Goal: Information Seeking & Learning: Learn about a topic

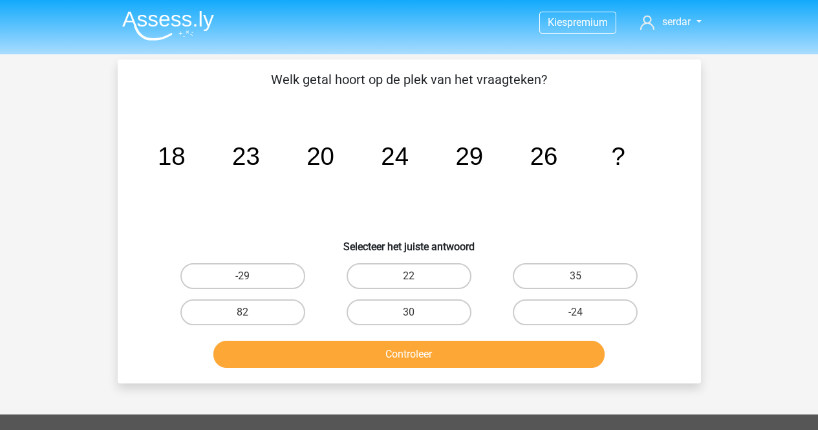
scroll to position [324, 0]
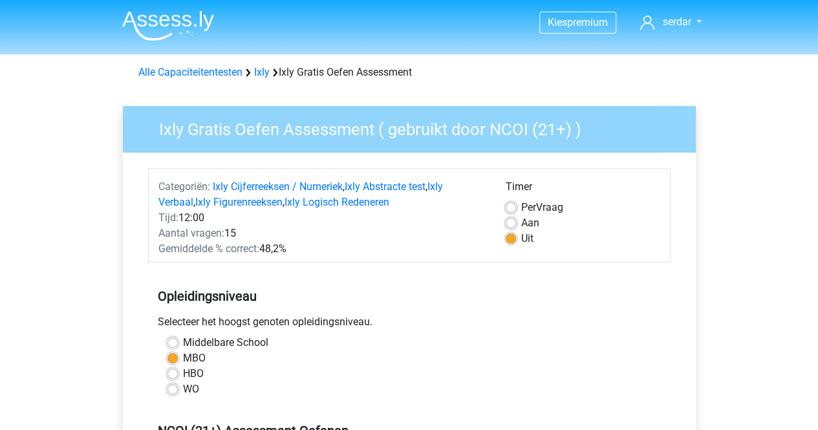
click at [183, 374] on label "HBO" at bounding box center [193, 374] width 21 height 16
click at [175, 374] on input "HBO" at bounding box center [172, 372] width 10 height 13
radio input "true"
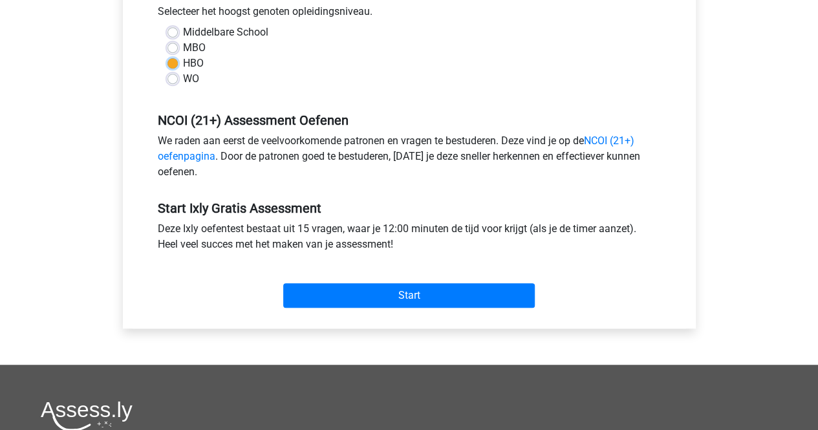
scroll to position [315, 0]
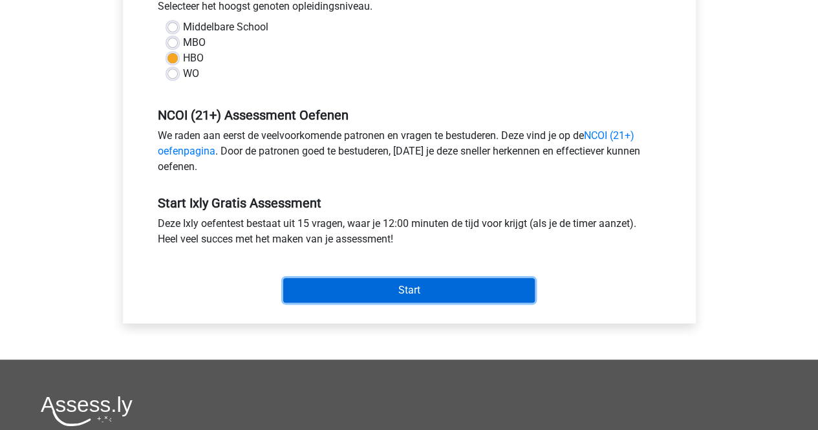
click at [452, 289] on input "Start" at bounding box center [408, 290] width 251 height 25
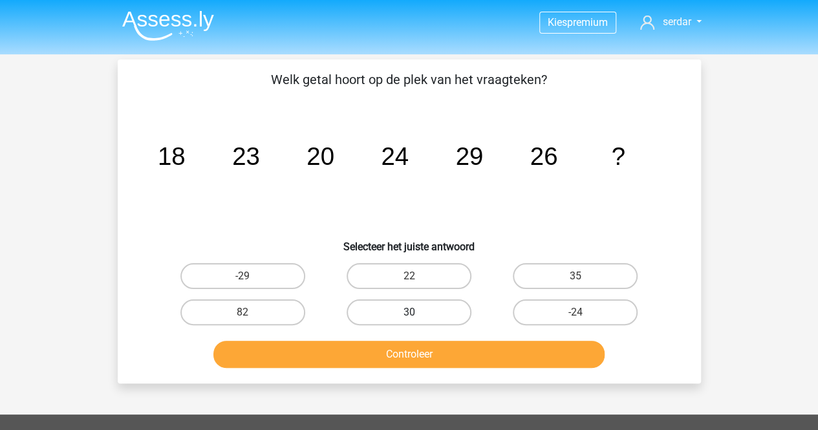
click at [442, 312] on label "30" at bounding box center [408, 312] width 125 height 26
click at [417, 312] on input "30" at bounding box center [412, 316] width 8 height 8
radio input "true"
click at [432, 374] on div "Welk getal hoort op de plek van het vraagteken? image/svg+xml 18 23 20 24 29 26…" at bounding box center [409, 221] width 583 height 324
click at [424, 368] on div "Controleer" at bounding box center [409, 357] width 499 height 32
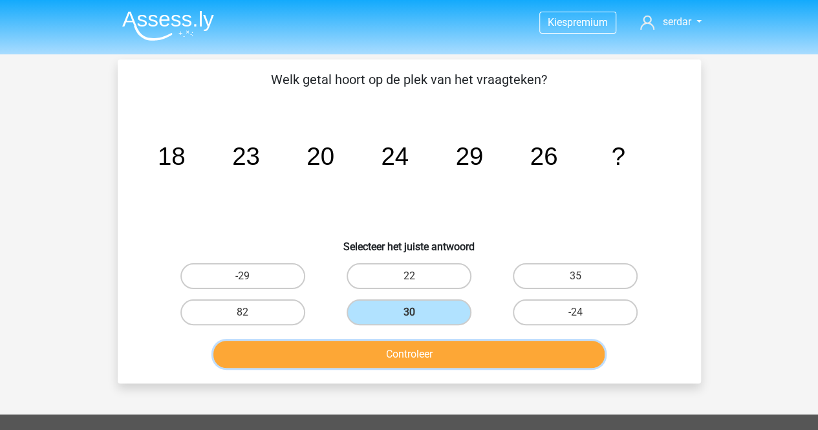
click at [410, 358] on button "Controleer" at bounding box center [408, 354] width 391 height 27
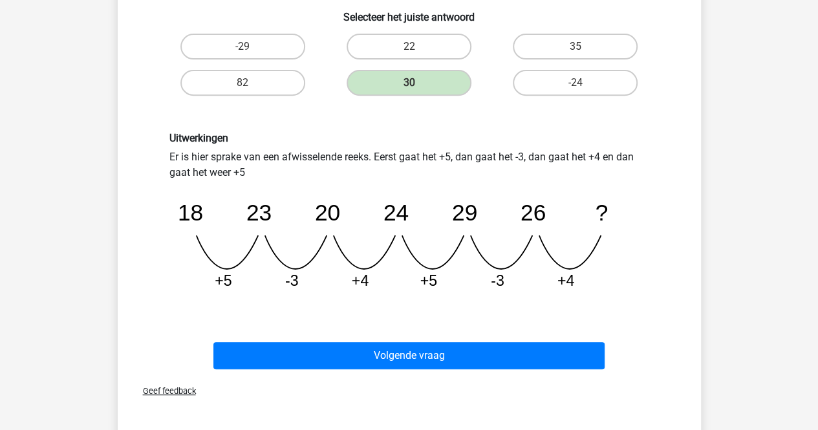
scroll to position [287, 0]
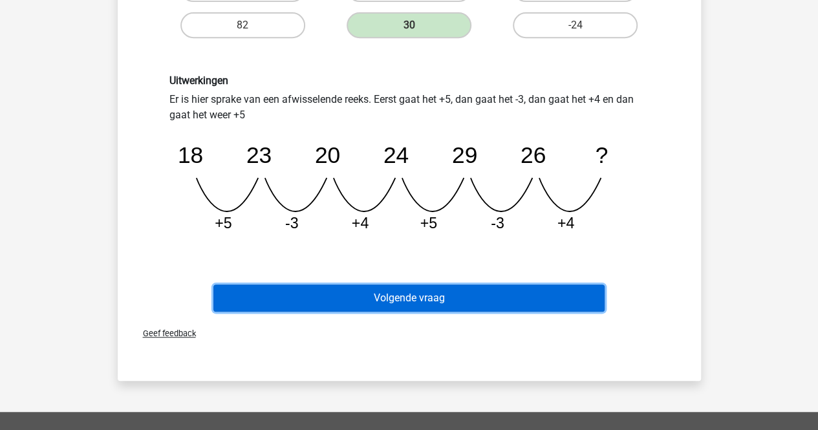
click at [485, 288] on button "Volgende vraag" at bounding box center [408, 297] width 391 height 27
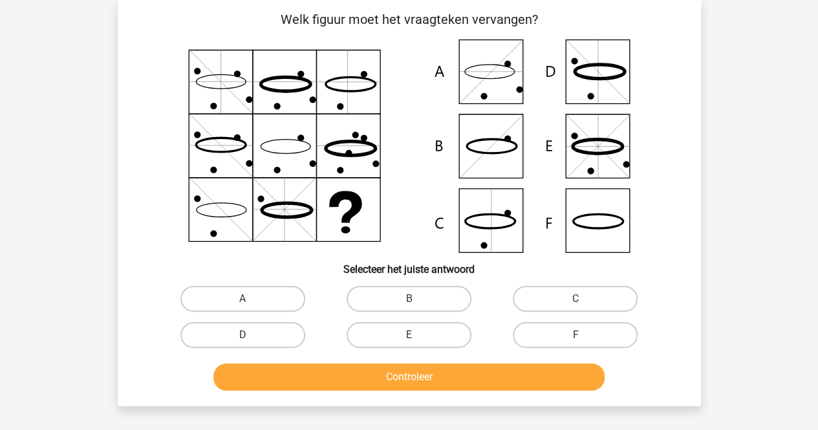
scroll to position [59, 0]
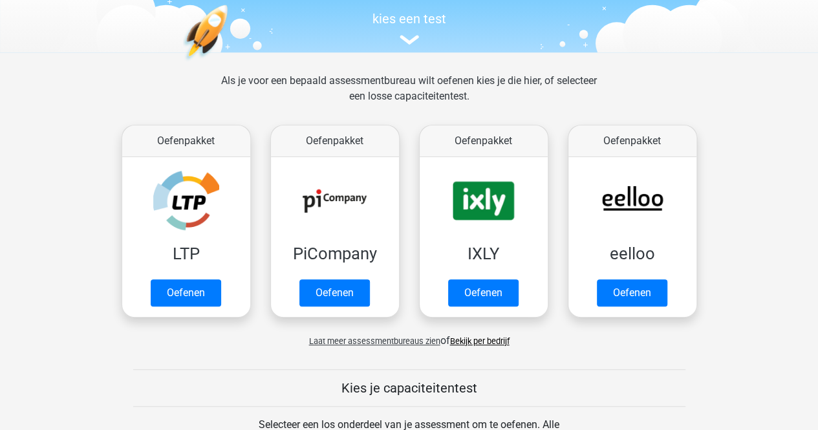
scroll to position [155, 0]
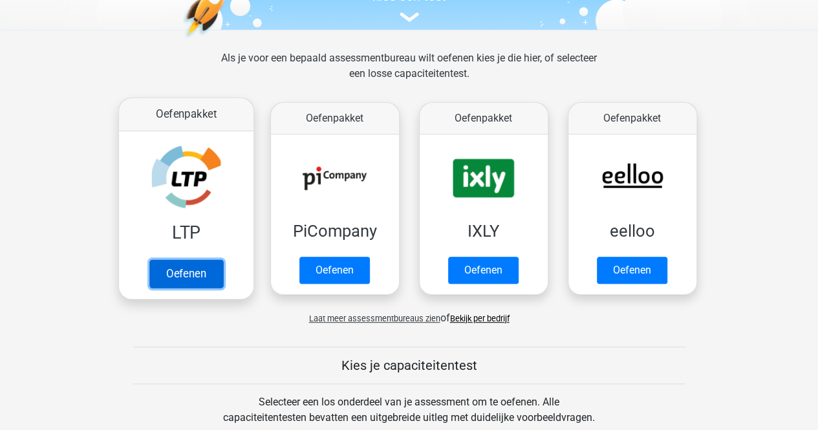
click at [194, 263] on link "Oefenen" at bounding box center [186, 273] width 74 height 28
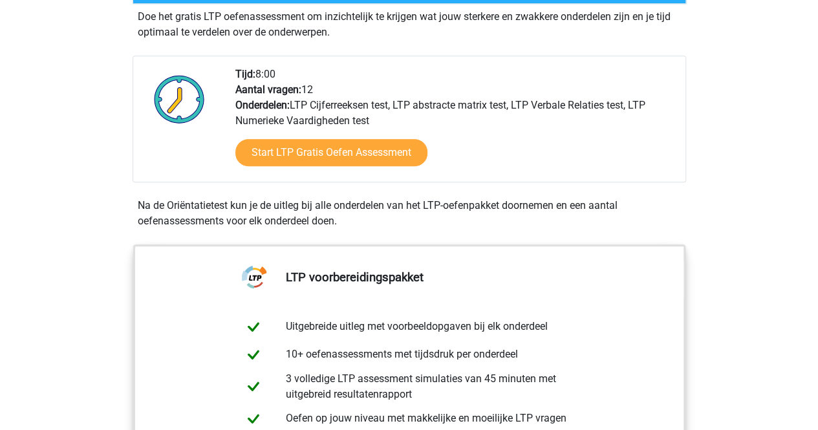
scroll to position [284, 0]
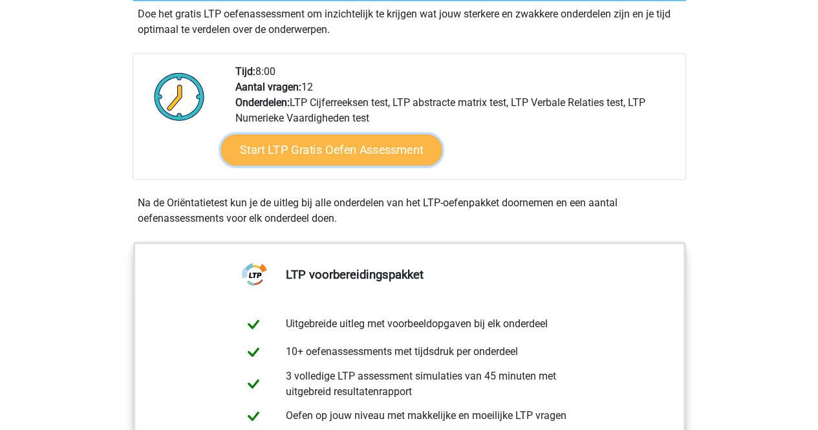
click at [338, 152] on link "Start LTP Gratis Oefen Assessment" at bounding box center [330, 149] width 221 height 31
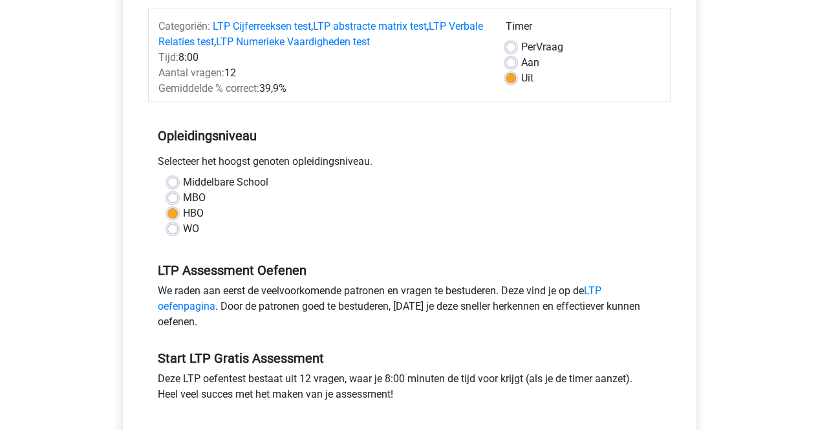
scroll to position [181, 0]
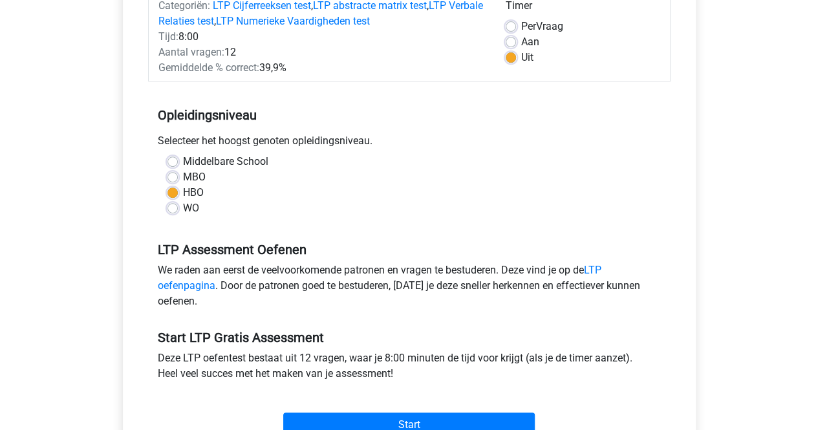
click at [183, 176] on label "MBO" at bounding box center [194, 177] width 23 height 16
click at [173, 176] on input "MBO" at bounding box center [172, 175] width 10 height 13
radio input "true"
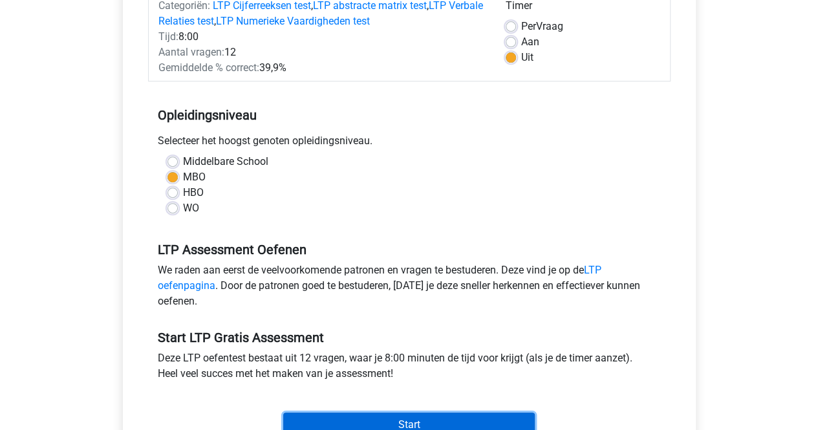
click at [428, 416] on input "Start" at bounding box center [408, 424] width 251 height 25
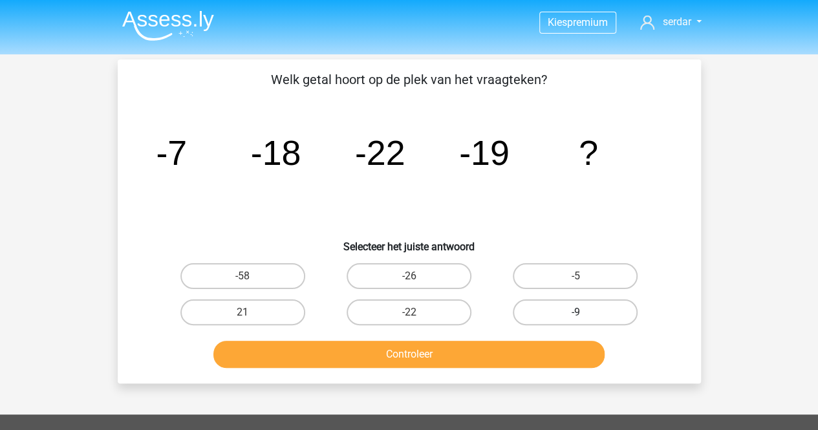
click at [559, 308] on label "-9" at bounding box center [575, 312] width 125 height 26
click at [575, 312] on input "-9" at bounding box center [579, 316] width 8 height 8
radio input "true"
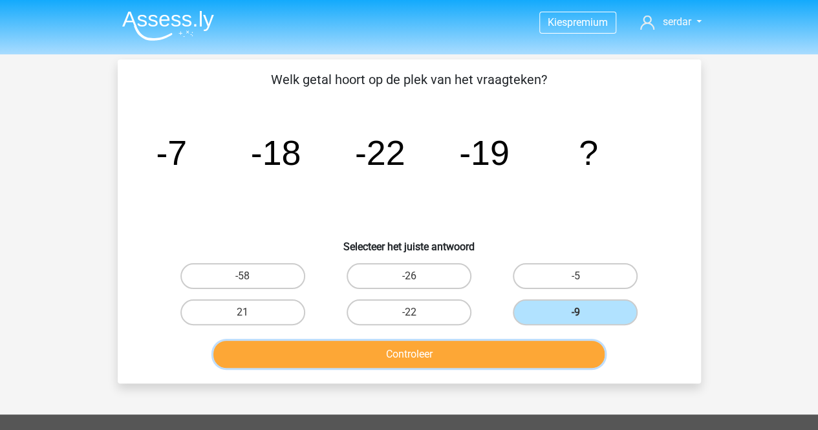
click at [458, 364] on button "Controleer" at bounding box center [408, 354] width 391 height 27
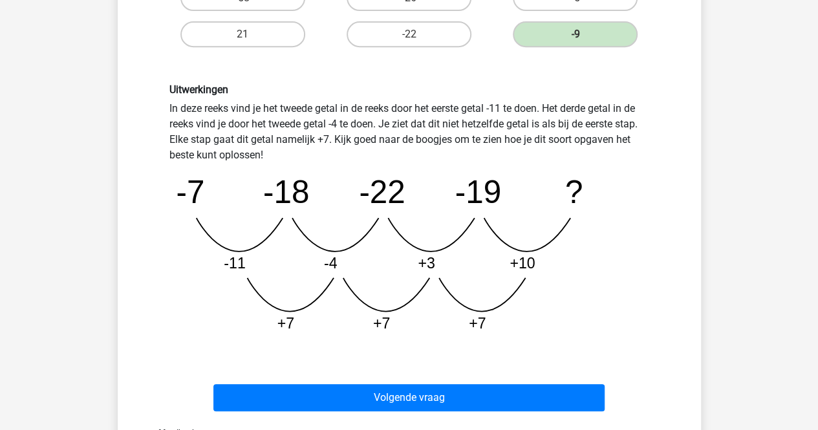
scroll to position [275, 0]
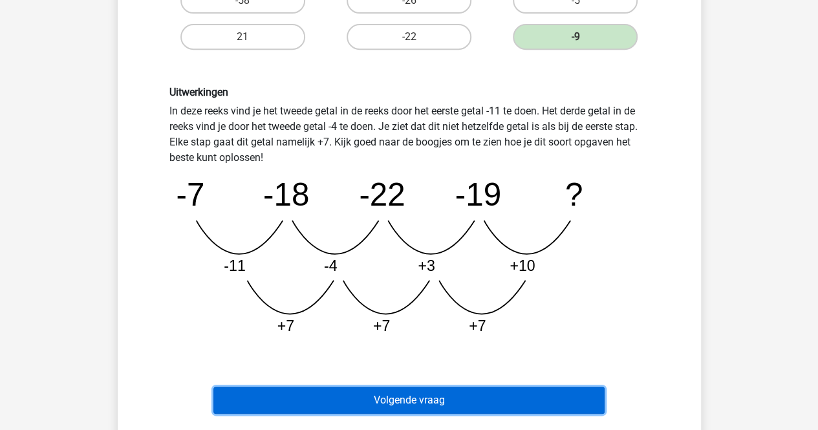
click at [399, 402] on button "Volgende vraag" at bounding box center [408, 399] width 391 height 27
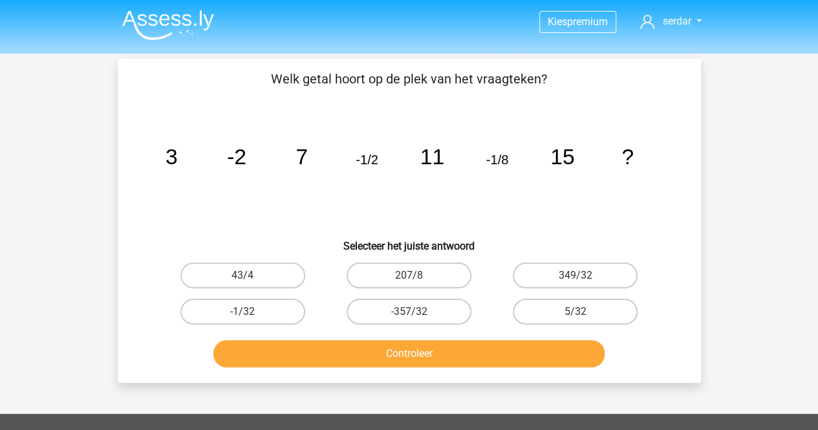
scroll to position [0, 0]
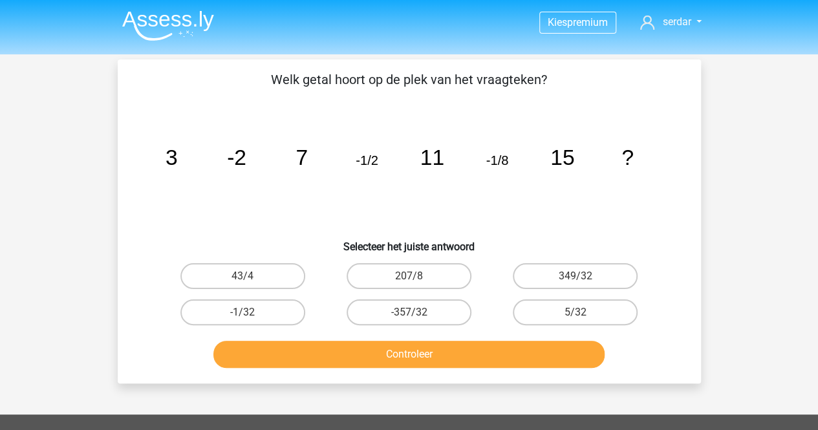
click at [260, 328] on div "-1/32" at bounding box center [243, 312] width 166 height 36
click at [253, 324] on label "-1/32" at bounding box center [242, 312] width 125 height 26
click at [251, 321] on input "-1/32" at bounding box center [246, 316] width 8 height 8
radio input "true"
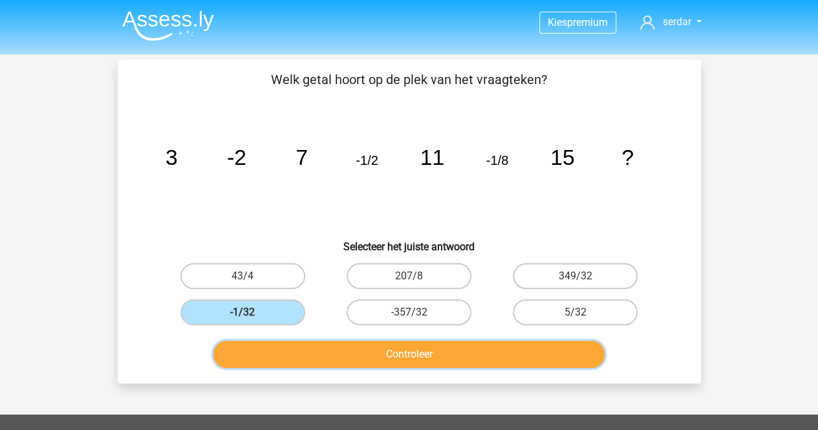
click at [293, 346] on button "Controleer" at bounding box center [408, 354] width 391 height 27
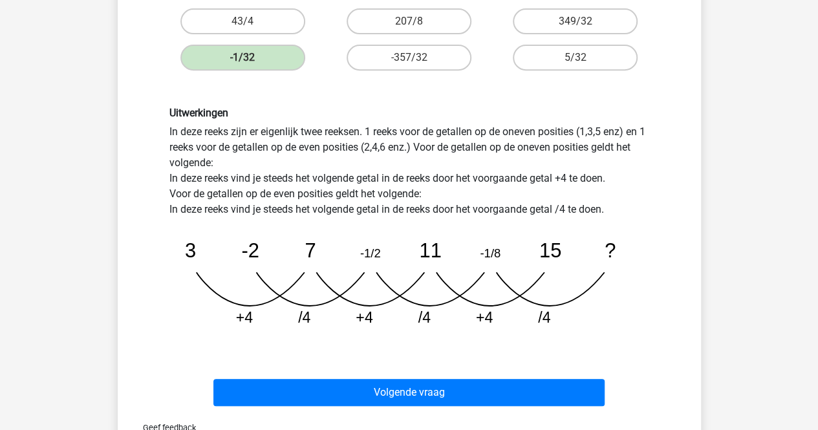
scroll to position [253, 0]
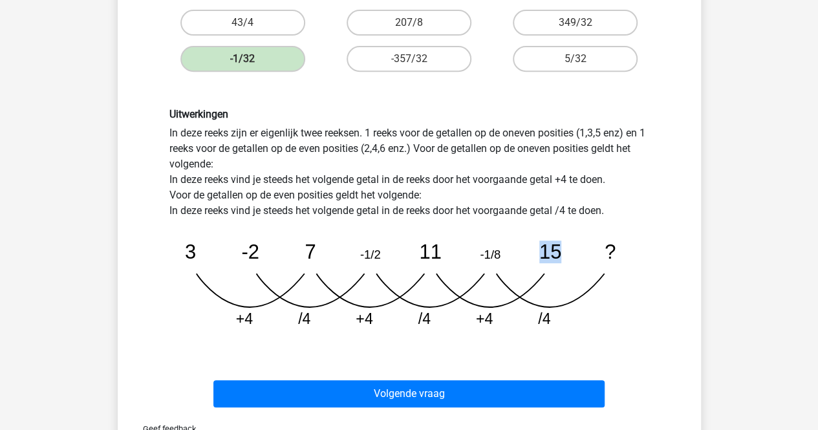
drag, startPoint x: 538, startPoint y: 259, endPoint x: 570, endPoint y: 284, distance: 40.1
click at [570, 284] on icon "image/svg+xml 3 -2 7 -1/2 11 -1/8 15 ? +4 /4 +4 /4 +4 /4" at bounding box center [409, 278] width 480 height 120
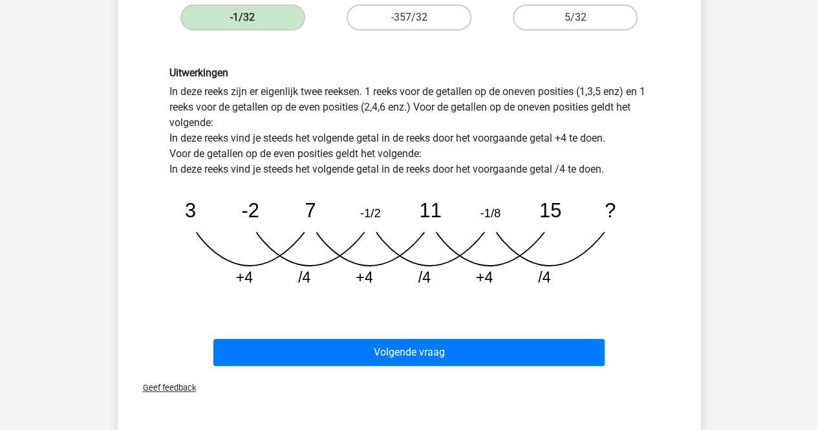
scroll to position [298, 0]
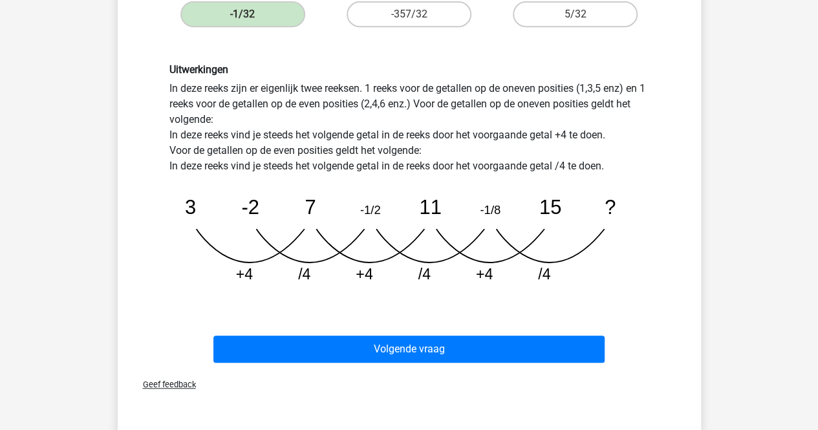
click at [146, 171] on div "Uitwerkingen In deze reeks zijn er eigenlijk twee reeksen. 1 reeks voor de geta…" at bounding box center [409, 178] width 542 height 293
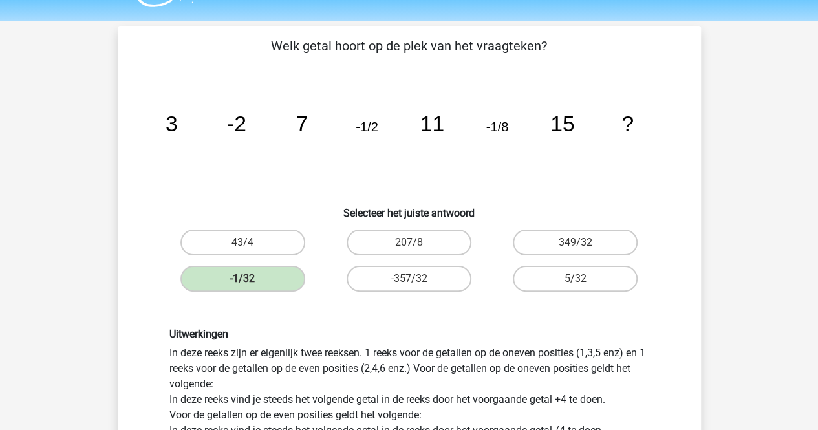
scroll to position [21, 0]
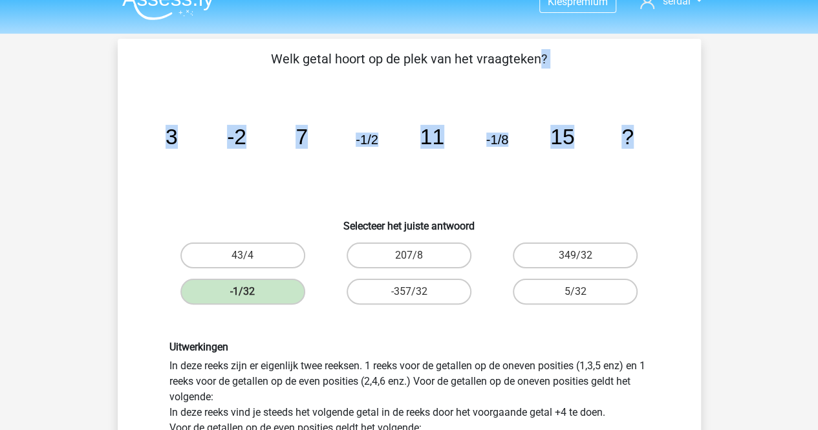
drag, startPoint x: 251, startPoint y: 55, endPoint x: 686, endPoint y: 127, distance: 440.3
click at [686, 127] on div "Welk getal hoort op de plek van het vraagteken? image/svg+xml 3 -2 7 -1/2 11 -1…" at bounding box center [409, 346] width 573 height 595
copy div "Welk getal hoort op de plek van het vraagteken? image/svg+xml 3 -2 7 -1/2 11 -1…"
click at [549, 192] on icon "image/svg+xml 3 -2 7 -1/2 11 -1/8 15 ?" at bounding box center [409, 144] width 521 height 131
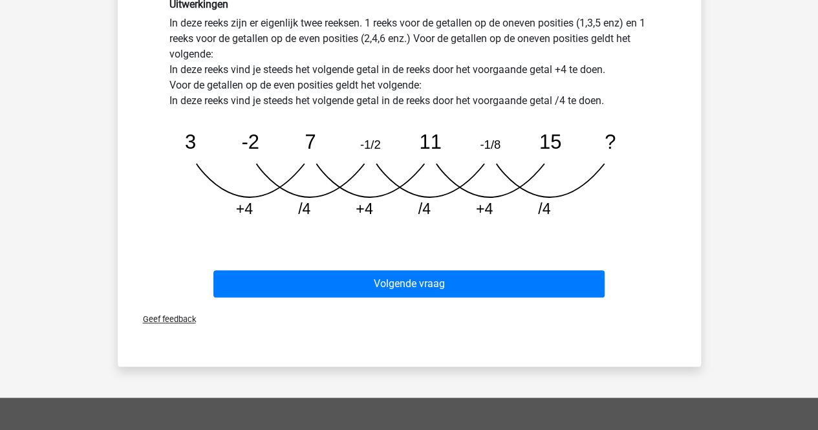
scroll to position [375, 0]
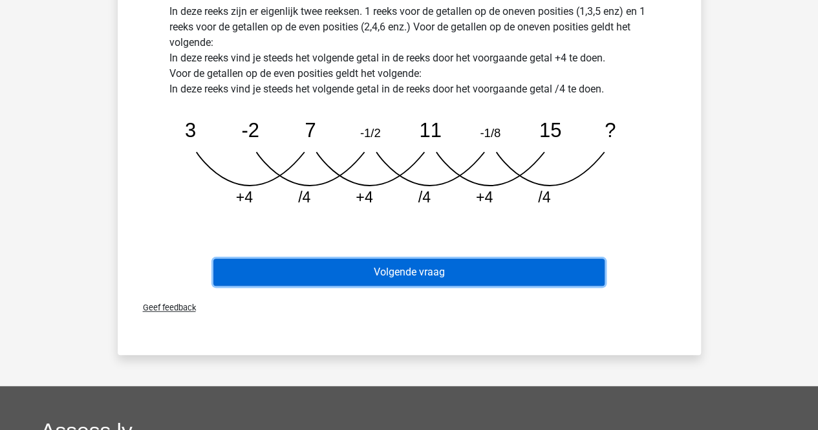
click at [418, 273] on button "Volgende vraag" at bounding box center [408, 272] width 391 height 27
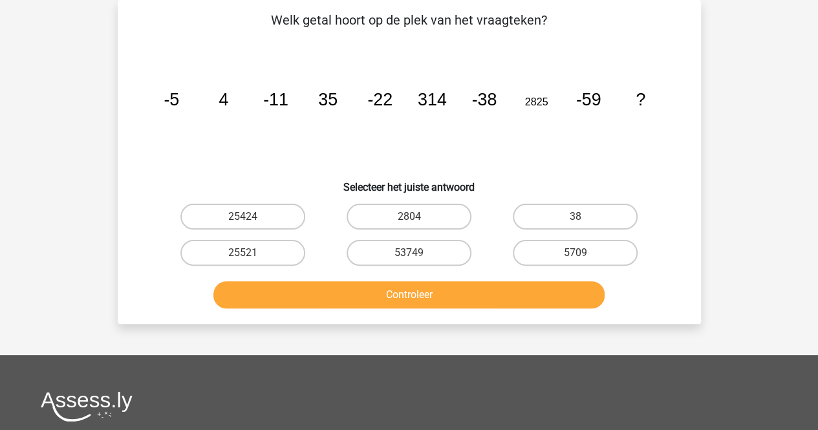
scroll to position [0, 0]
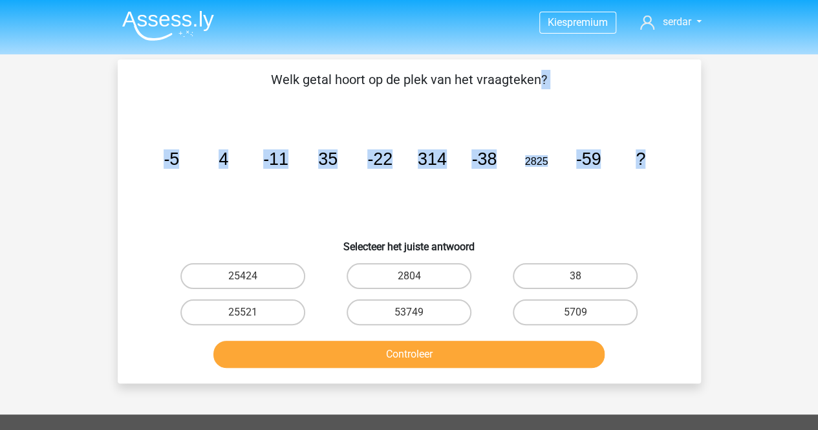
drag, startPoint x: 277, startPoint y: 78, endPoint x: 683, endPoint y: 147, distance: 411.7
click at [683, 147] on div "Welk getal hoort op de plek van het vraagteken? image/svg+xml -5 4 -11 35 -22 3…" at bounding box center [409, 221] width 573 height 303
copy div "Welk getal hoort op de plek van het vraagteken? image/svg+xml -5 4 -11 35 -22 3…"
click at [314, 132] on icon "image/svg+xml -5 4 -11 35 -22 314 -38 2825 -59 ?" at bounding box center [409, 165] width 521 height 131
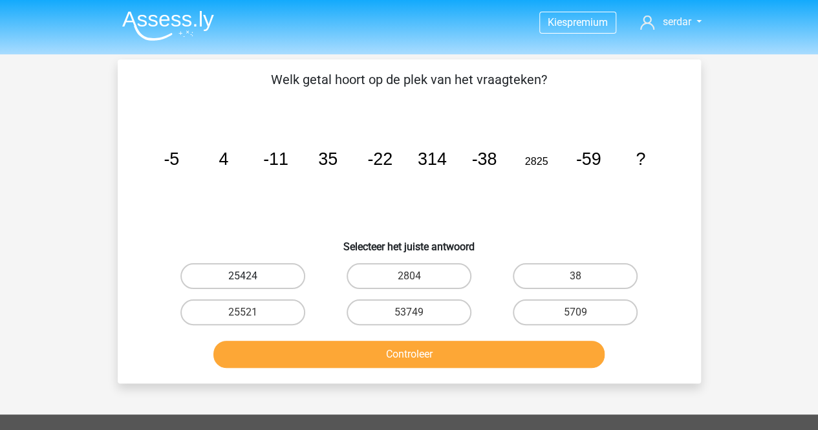
click at [228, 282] on label "25424" at bounding box center [242, 276] width 125 height 26
click at [242, 282] on input "25424" at bounding box center [246, 280] width 8 height 8
radio input "true"
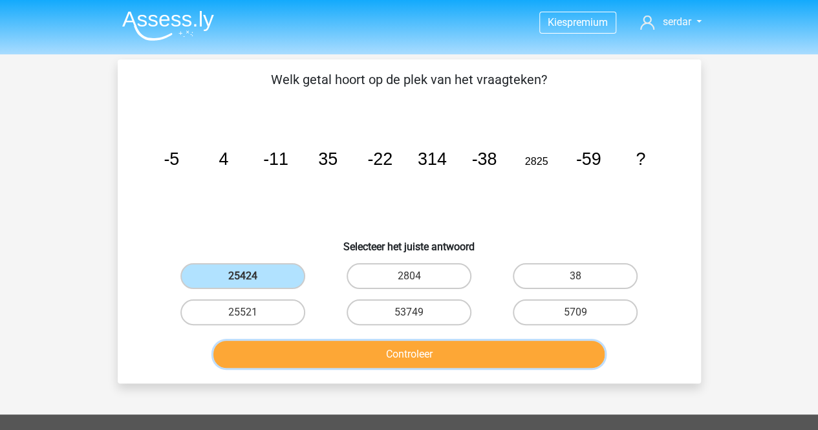
click at [323, 366] on button "Controleer" at bounding box center [408, 354] width 391 height 27
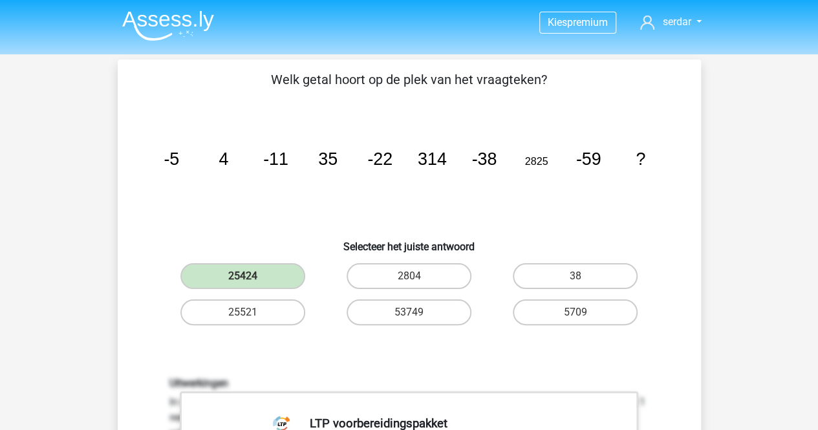
click at [282, 168] on tspan "-11" at bounding box center [275, 158] width 25 height 19
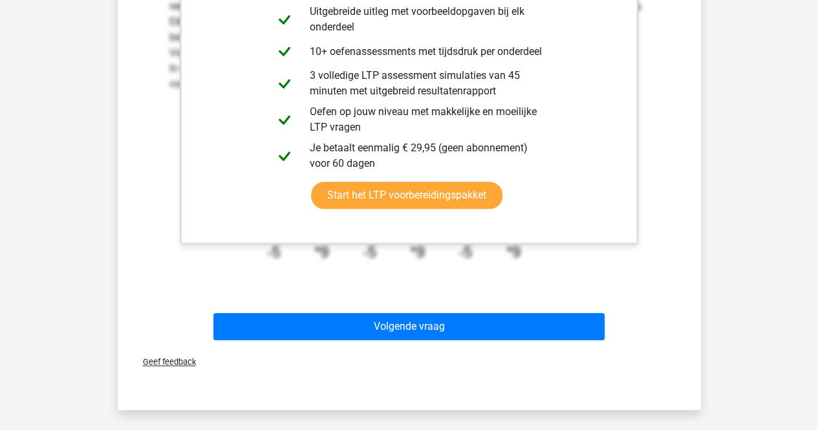
scroll to position [524, 0]
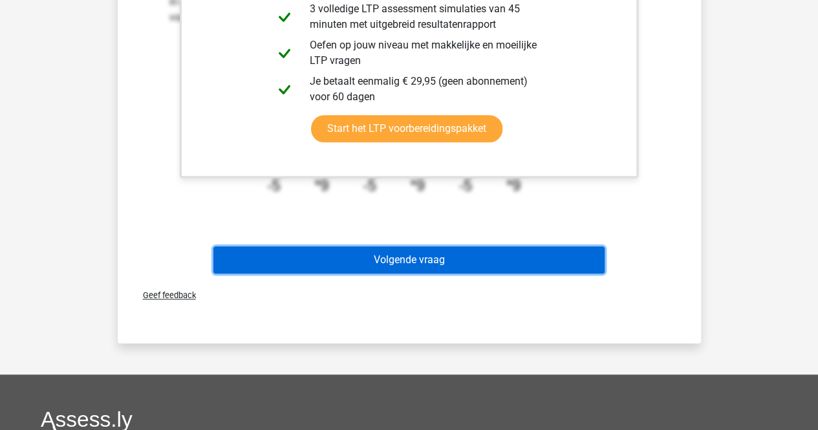
click at [477, 272] on button "Volgende vraag" at bounding box center [408, 259] width 391 height 27
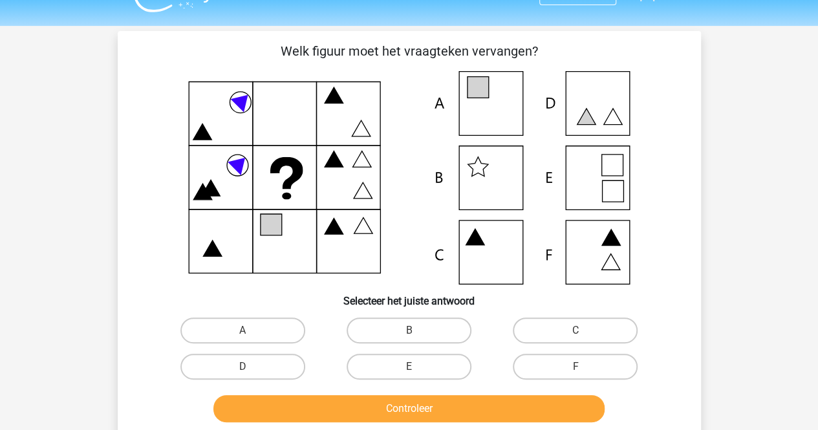
scroll to position [30, 0]
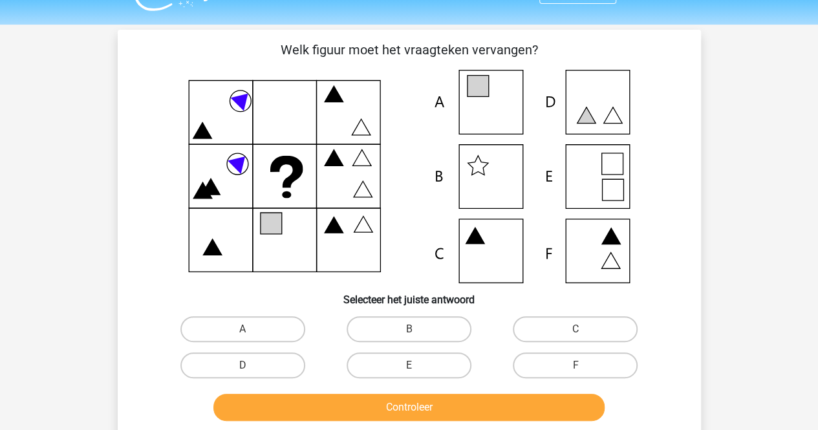
click at [296, 242] on icon at bounding box center [409, 176] width 521 height 213
click at [252, 330] on label "A" at bounding box center [242, 329] width 125 height 26
click at [251, 330] on input "A" at bounding box center [246, 333] width 8 height 8
radio input "true"
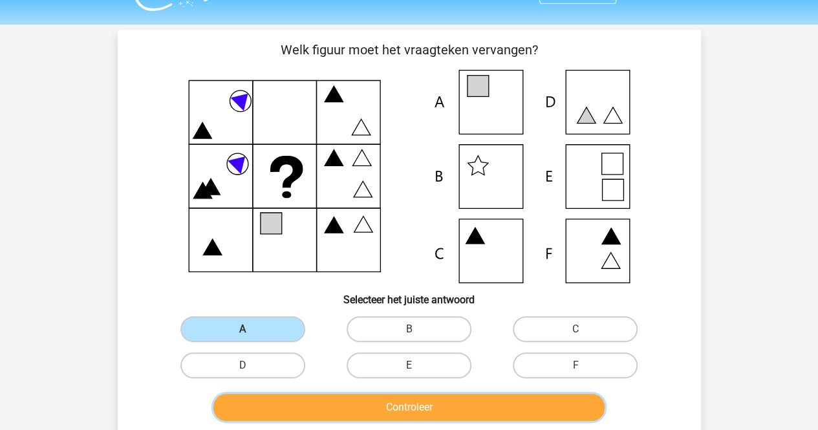
click at [336, 406] on button "Controleer" at bounding box center [408, 407] width 391 height 27
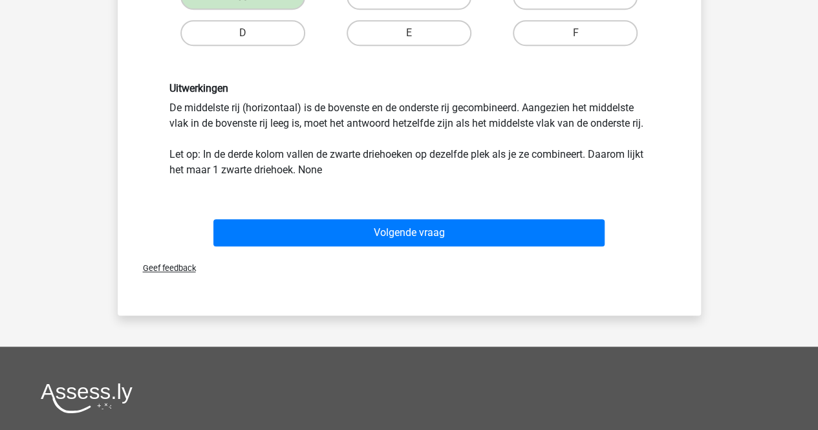
scroll to position [365, 0]
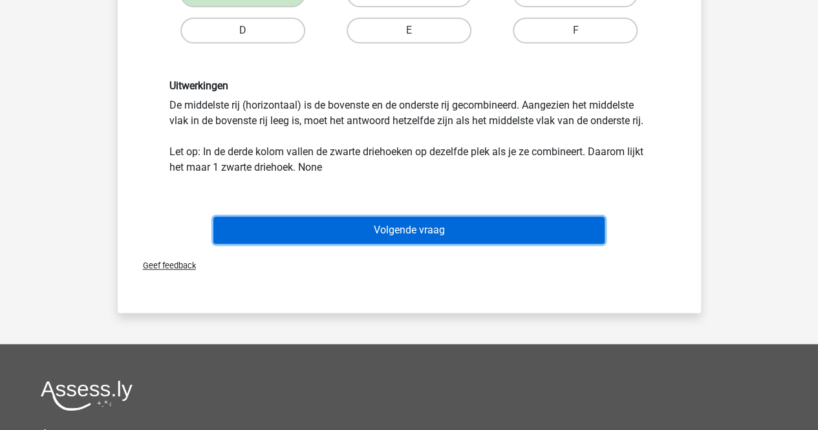
click at [499, 231] on button "Volgende vraag" at bounding box center [408, 230] width 391 height 27
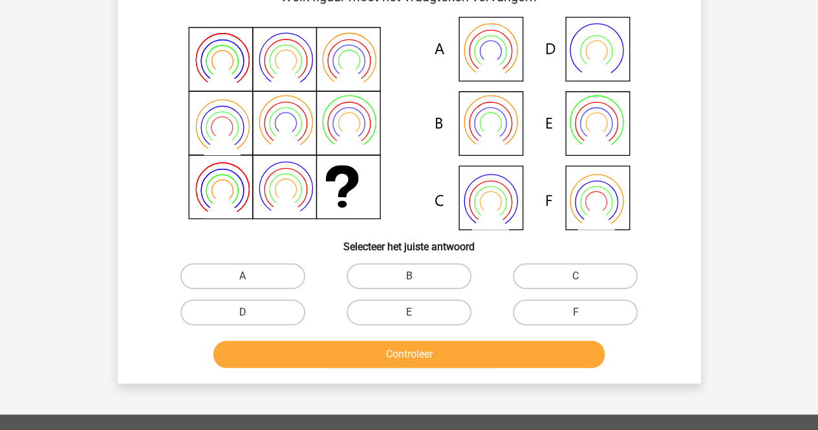
scroll to position [59, 0]
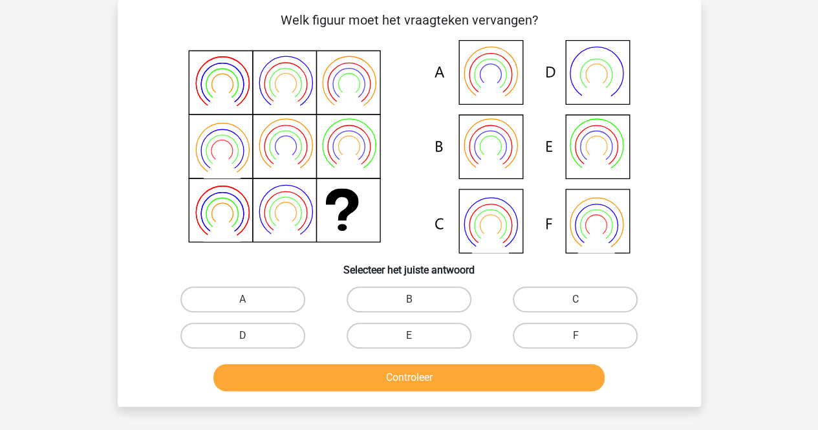
click at [355, 207] on icon at bounding box center [341, 205] width 33 height 32
click at [361, 291] on label "B" at bounding box center [408, 299] width 125 height 26
click at [408, 299] on input "B" at bounding box center [412, 303] width 8 height 8
radio input "true"
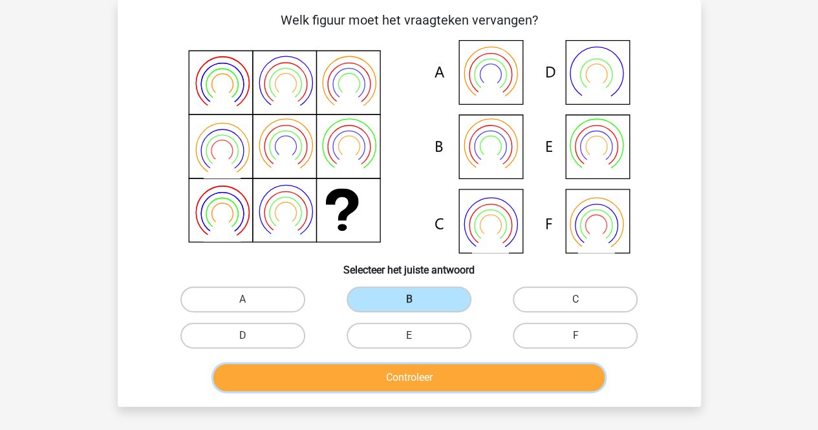
click at [357, 368] on button "Controleer" at bounding box center [408, 377] width 391 height 27
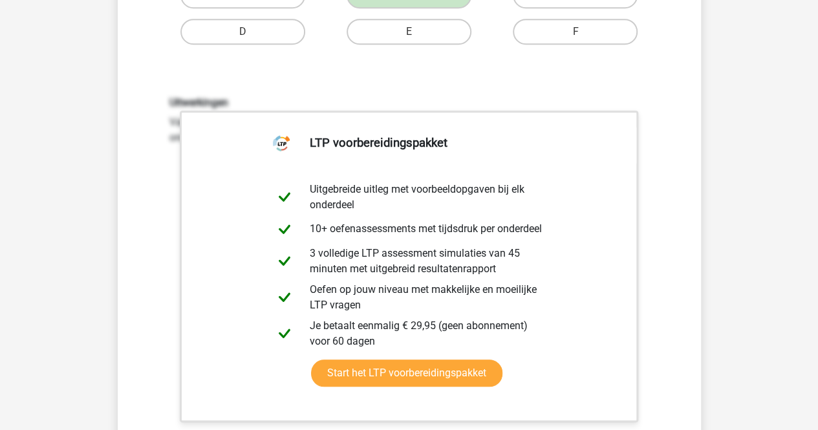
scroll to position [437, 0]
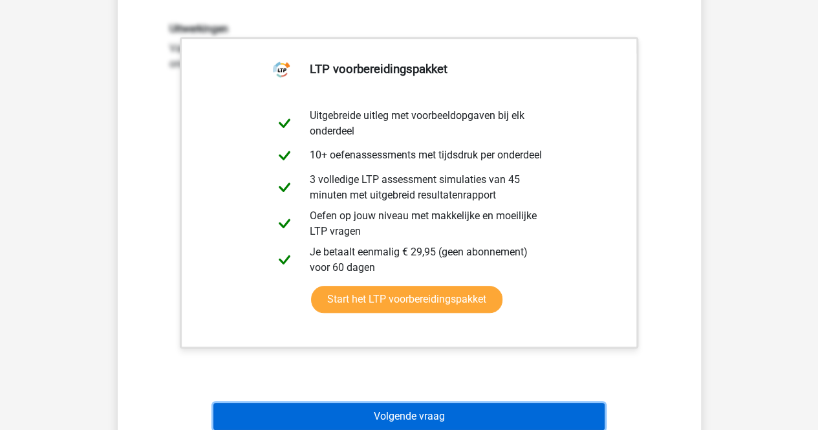
click at [411, 414] on button "Volgende vraag" at bounding box center [408, 416] width 391 height 27
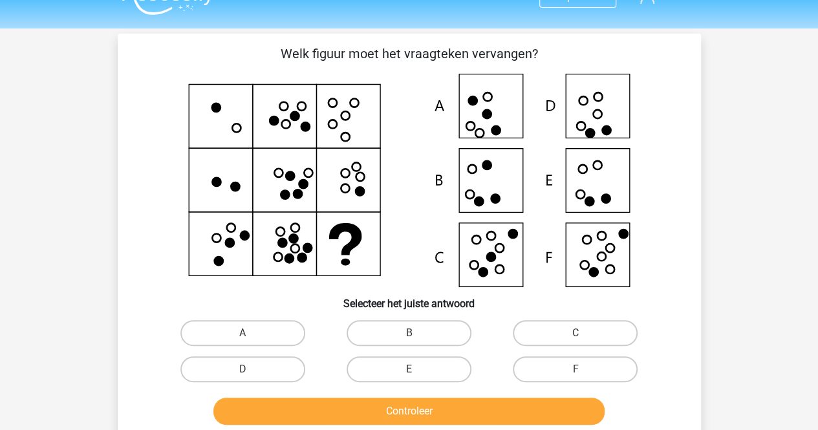
scroll to position [34, 0]
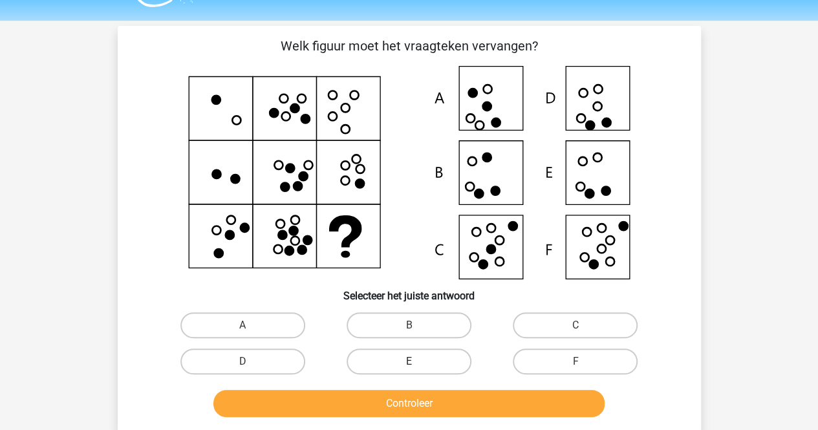
click at [388, 363] on label "E" at bounding box center [408, 361] width 125 height 26
click at [408, 363] on input "E" at bounding box center [412, 365] width 8 height 8
radio input "true"
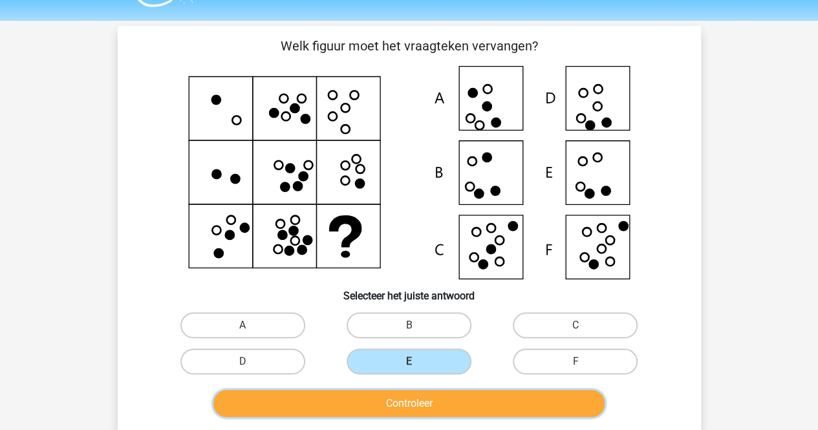
click at [394, 401] on button "Controleer" at bounding box center [408, 403] width 391 height 27
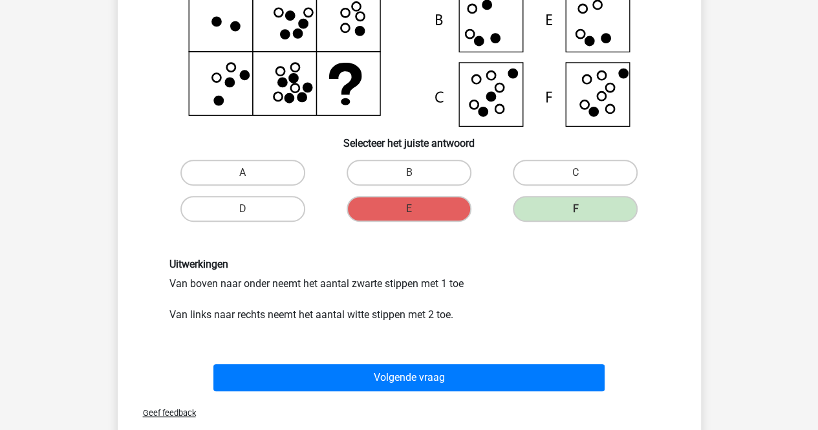
scroll to position [197, 0]
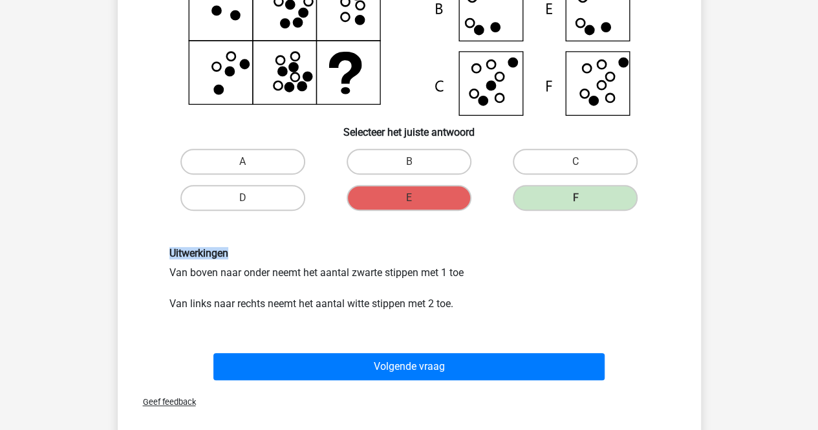
drag, startPoint x: 759, startPoint y: 224, endPoint x: 827, endPoint y: 198, distance: 72.9
click at [817, 198] on html "Kies premium serdar serdar078@icloud.com" at bounding box center [409, 312] width 818 height 1019
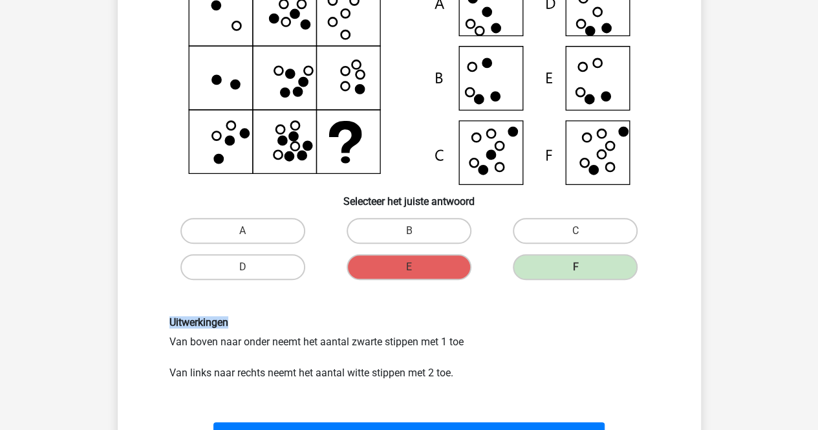
scroll to position [135, 0]
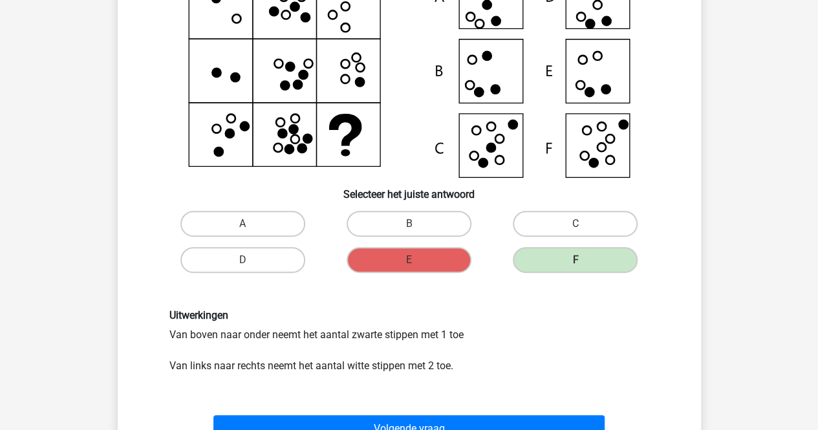
click at [502, 366] on div "Uitwerkingen Van boven naar onder neemt het aantal zwarte stippen met 1 toe Van…" at bounding box center [409, 341] width 499 height 64
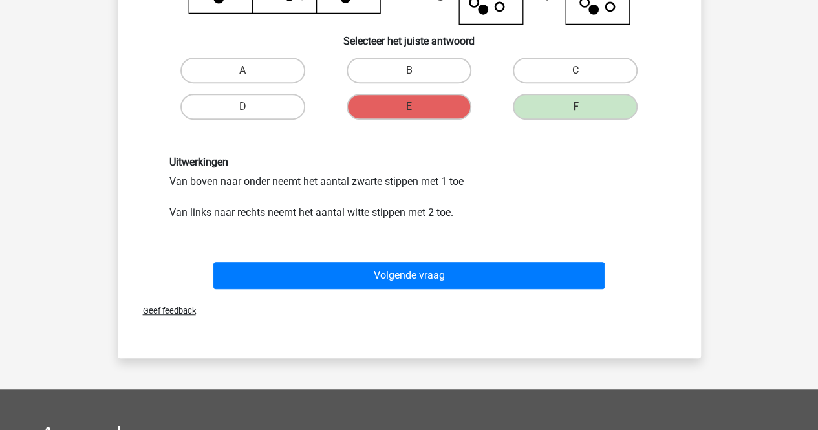
scroll to position [295, 0]
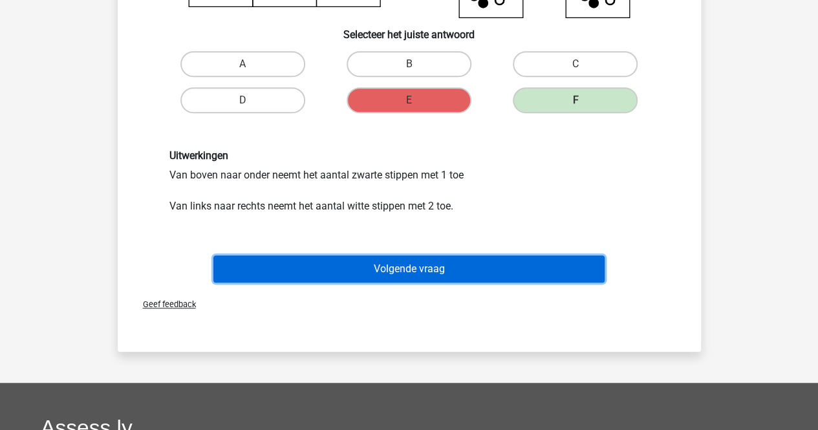
click at [489, 266] on button "Volgende vraag" at bounding box center [408, 268] width 391 height 27
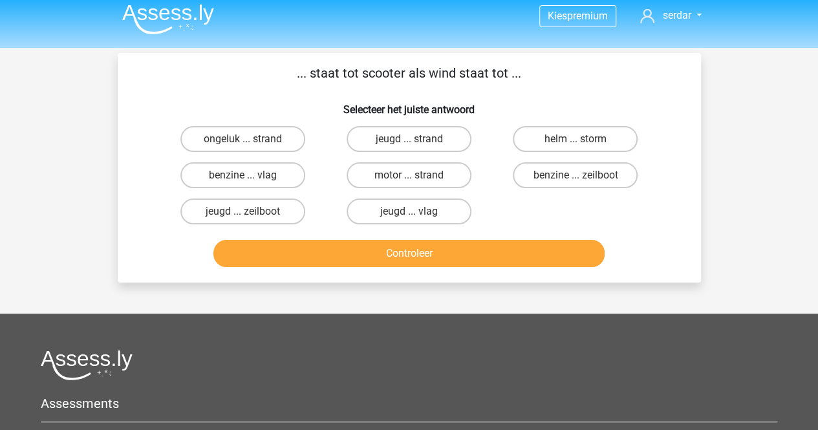
scroll to position [0, 0]
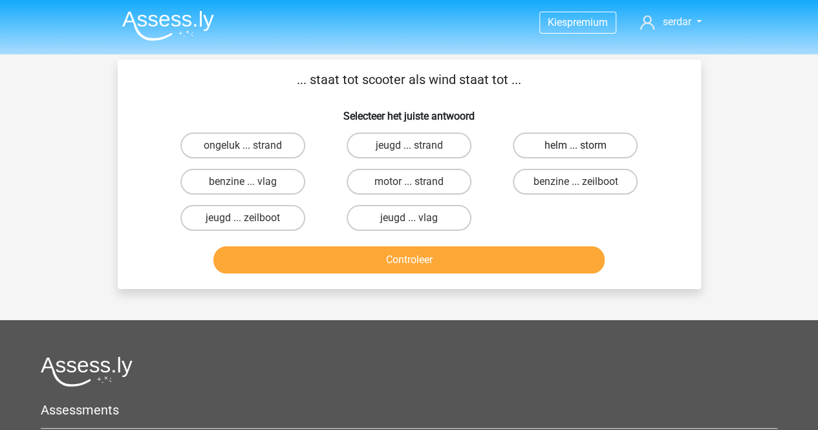
click at [555, 142] on label "helm ... storm" at bounding box center [575, 145] width 125 height 26
click at [575, 145] on input "helm ... storm" at bounding box center [579, 149] width 8 height 8
radio input "true"
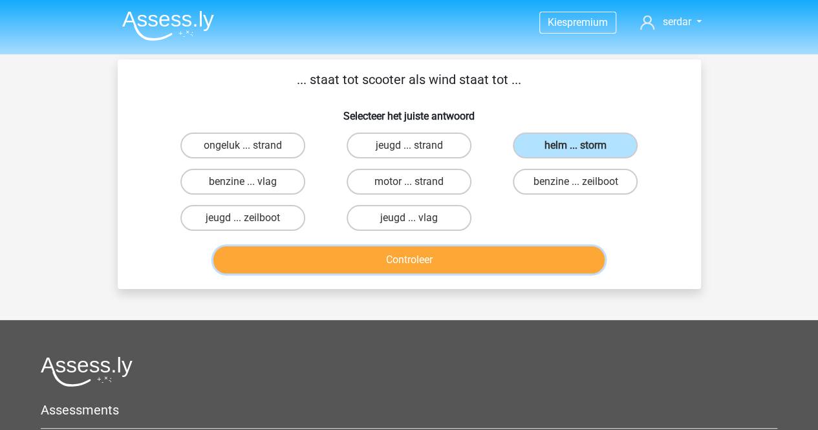
click at [464, 253] on button "Controleer" at bounding box center [408, 259] width 391 height 27
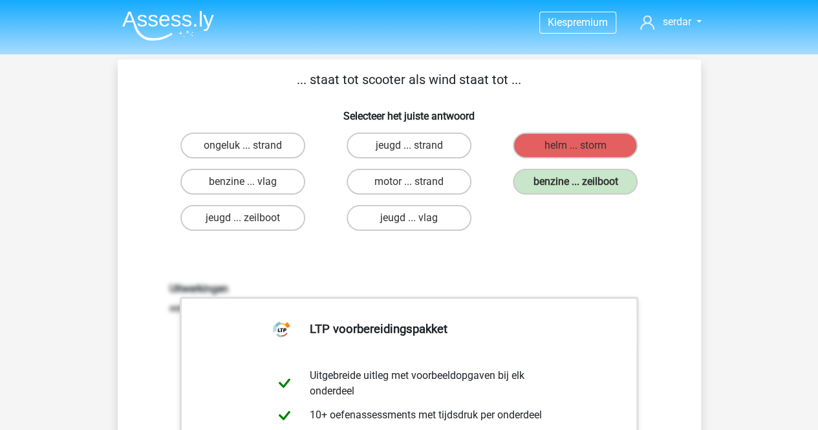
drag, startPoint x: 295, startPoint y: 70, endPoint x: 595, endPoint y: 72, distance: 299.9
click at [595, 72] on p "... staat tot scooter als wind staat tot ..." at bounding box center [409, 79] width 542 height 19
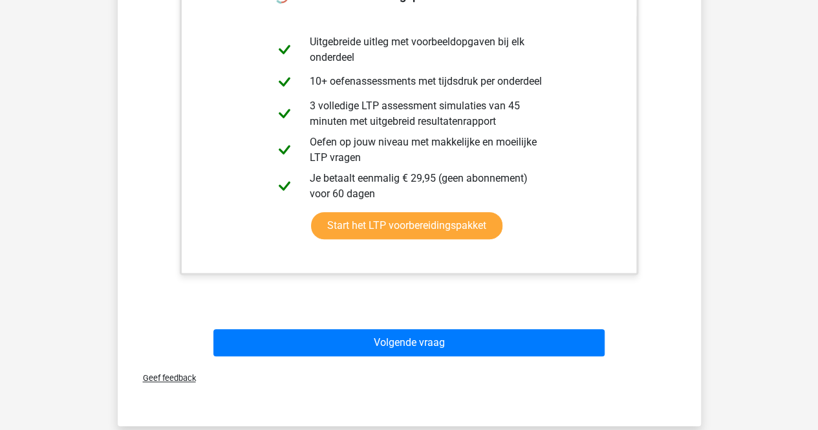
scroll to position [451, 0]
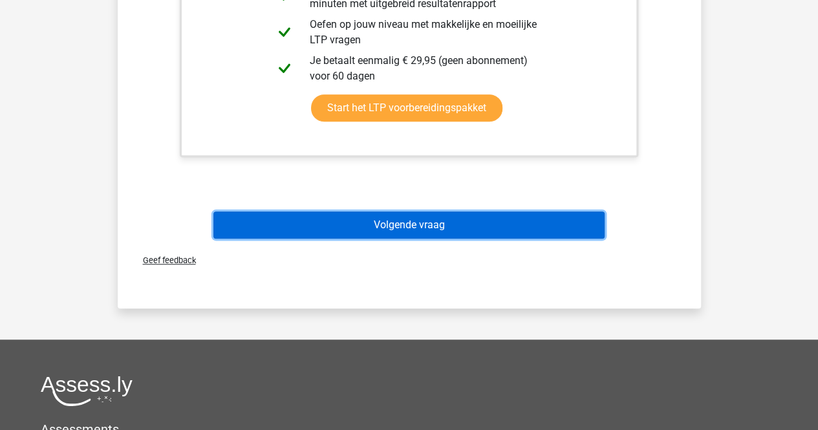
click at [377, 232] on button "Volgende vraag" at bounding box center [408, 224] width 391 height 27
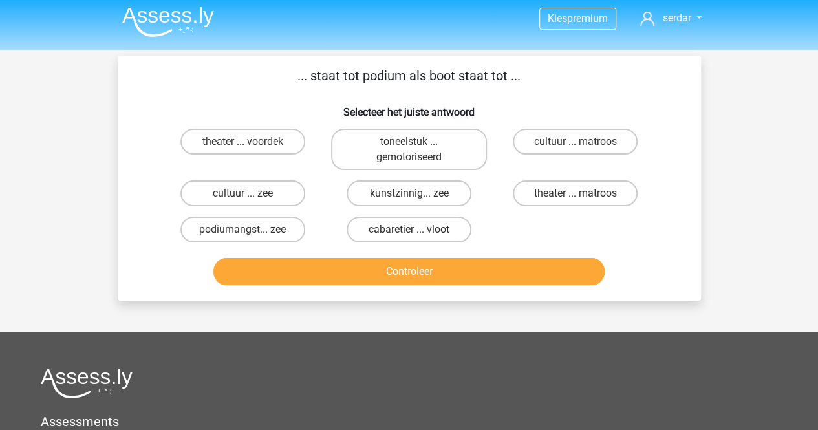
scroll to position [0, 0]
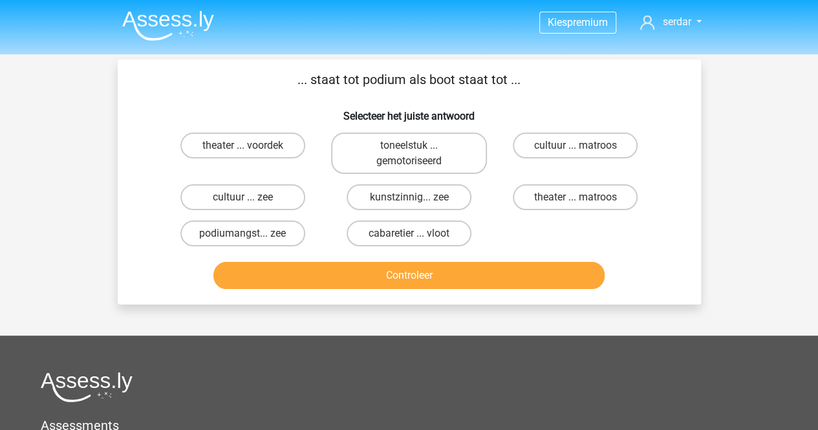
drag, startPoint x: 295, startPoint y: 83, endPoint x: 554, endPoint y: 64, distance: 259.9
click at [554, 64] on div "... staat tot podium als boot staat tot ... Selecteer het juiste antwoord theat…" at bounding box center [409, 181] width 583 height 245
copy p "... staat tot podium als boot staat tot ..."
drag, startPoint x: 558, startPoint y: 195, endPoint x: 547, endPoint y: 189, distance: 12.4
click at [547, 189] on label "theater ... matroos" at bounding box center [575, 197] width 125 height 26
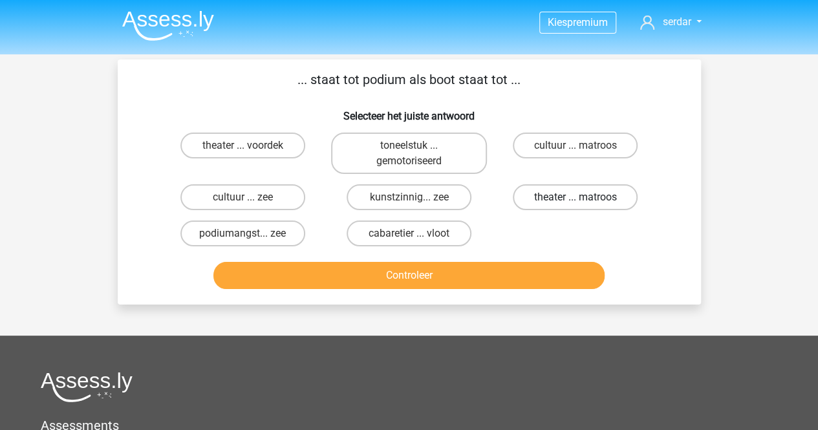
click at [575, 197] on input "theater ... matroos" at bounding box center [579, 201] width 8 height 8
radio input "true"
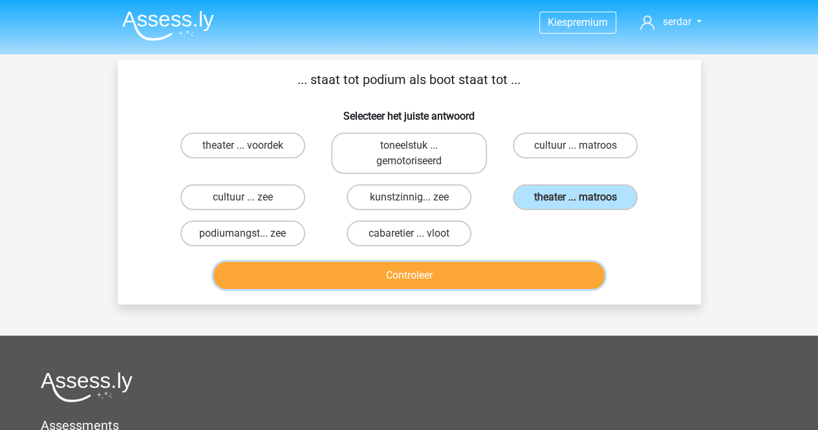
click at [449, 276] on button "Controleer" at bounding box center [408, 275] width 391 height 27
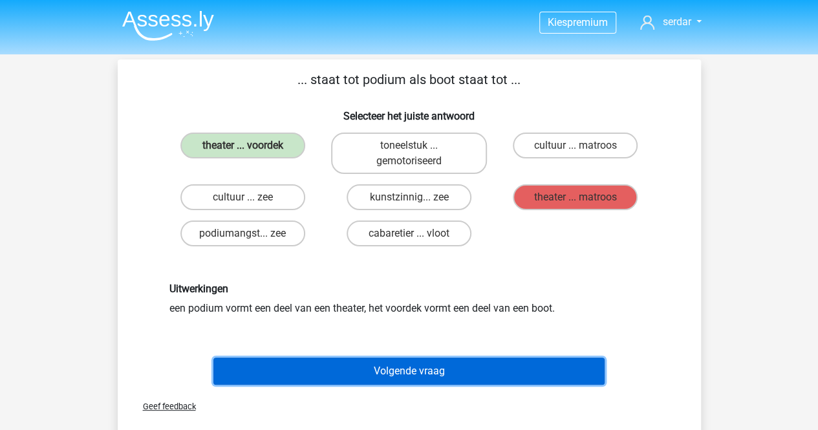
click at [420, 374] on button "Volgende vraag" at bounding box center [408, 370] width 391 height 27
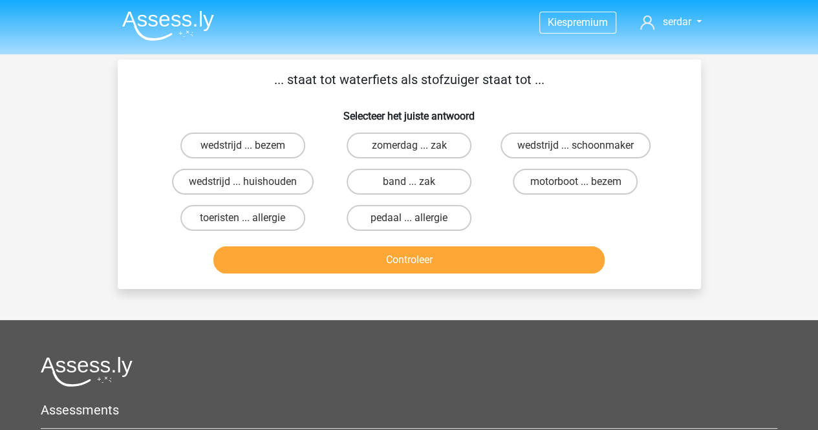
scroll to position [59, 0]
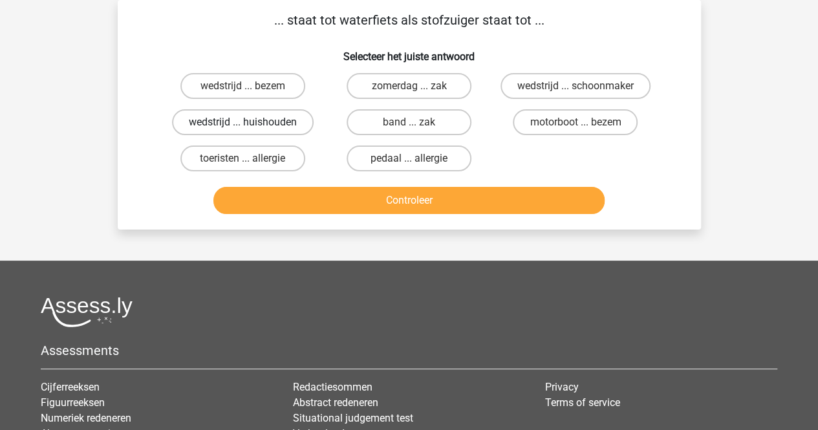
click at [251, 121] on label "wedstrijd ... huishouden" at bounding box center [243, 122] width 142 height 26
click at [251, 122] on input "wedstrijd ... huishouden" at bounding box center [246, 126] width 8 height 8
radio input "true"
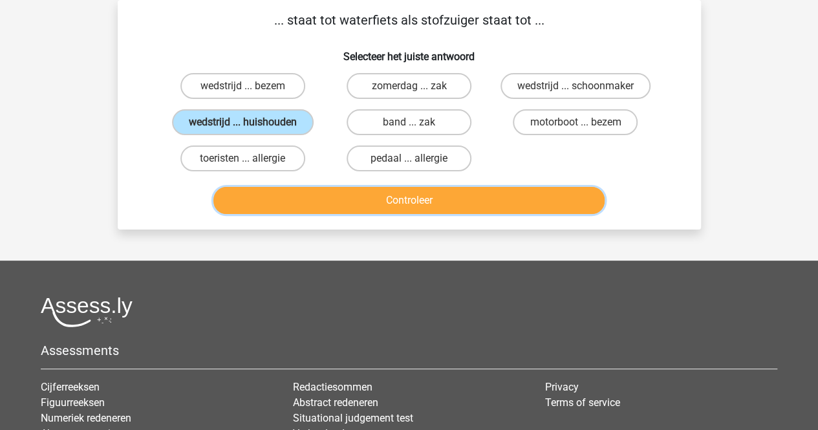
click at [293, 192] on button "Controleer" at bounding box center [408, 200] width 391 height 27
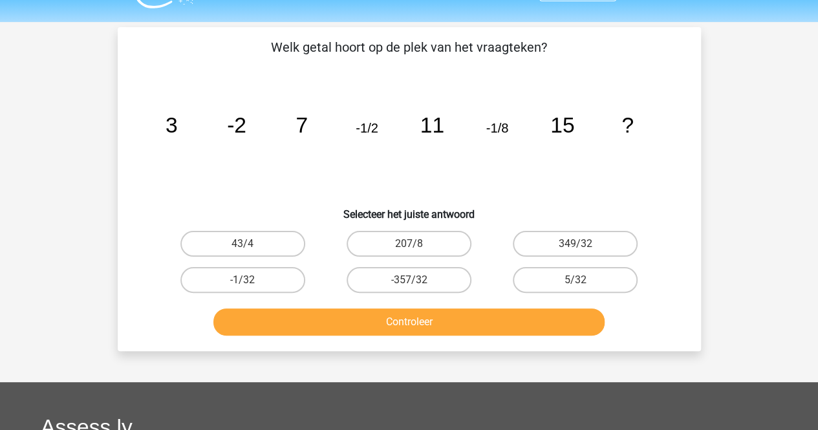
scroll to position [34, 0]
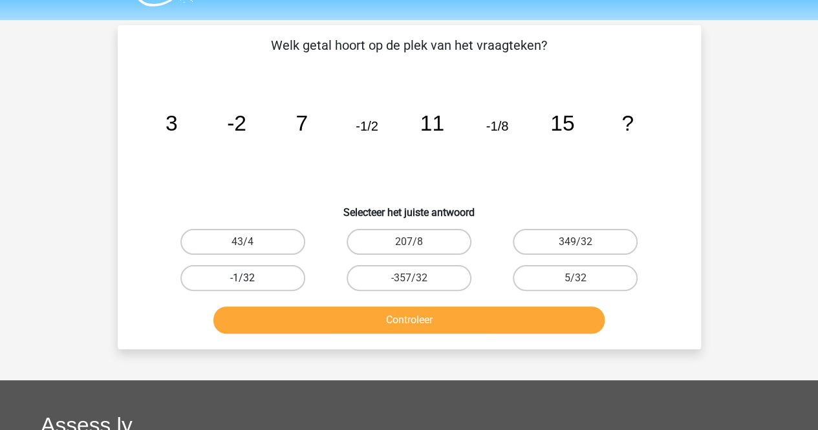
click at [257, 288] on label "-1/32" at bounding box center [242, 278] width 125 height 26
click at [251, 286] on input "-1/32" at bounding box center [246, 282] width 8 height 8
radio input "true"
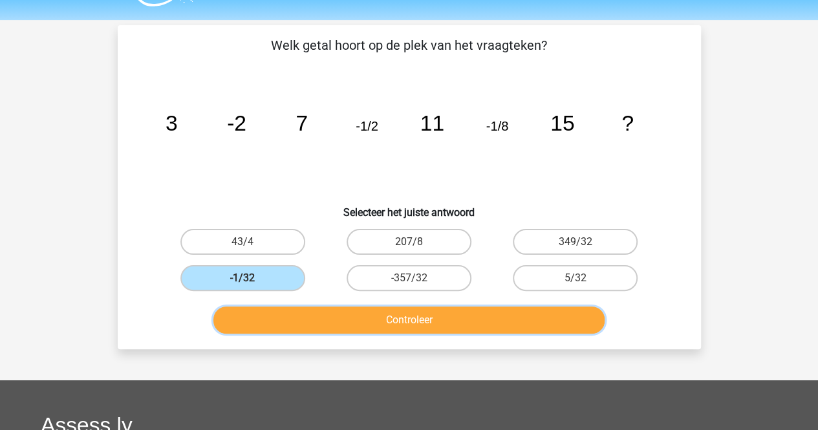
click at [326, 310] on button "Controleer" at bounding box center [408, 319] width 391 height 27
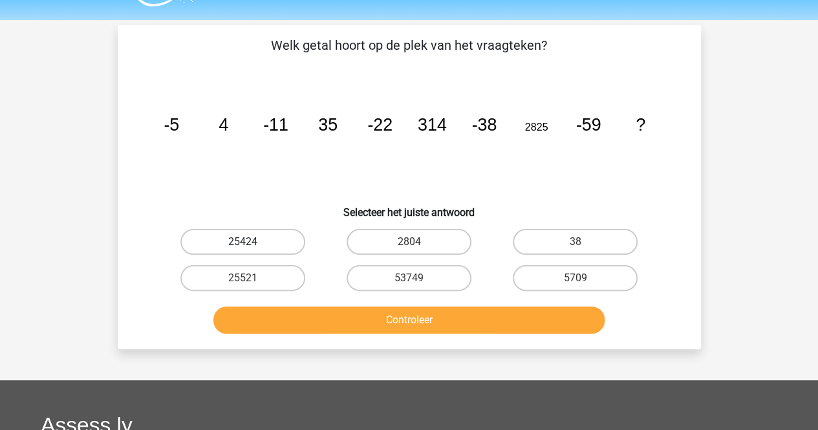
click at [274, 230] on label "25424" at bounding box center [242, 242] width 125 height 26
click at [251, 242] on input "25424" at bounding box center [246, 246] width 8 height 8
radio input "true"
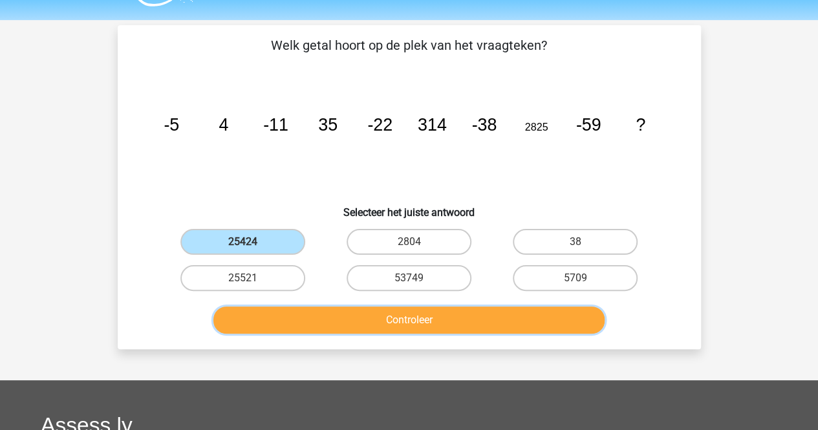
click at [344, 319] on button "Controleer" at bounding box center [408, 319] width 391 height 27
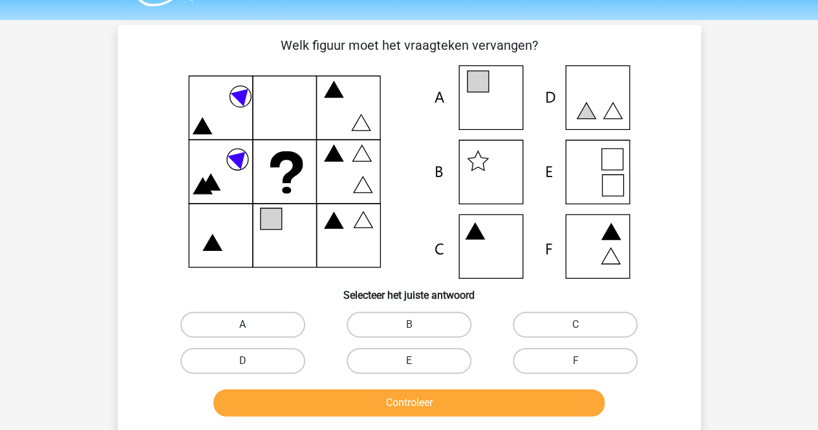
click at [273, 328] on label "A" at bounding box center [242, 325] width 125 height 26
click at [251, 328] on input "A" at bounding box center [246, 328] width 8 height 8
radio input "true"
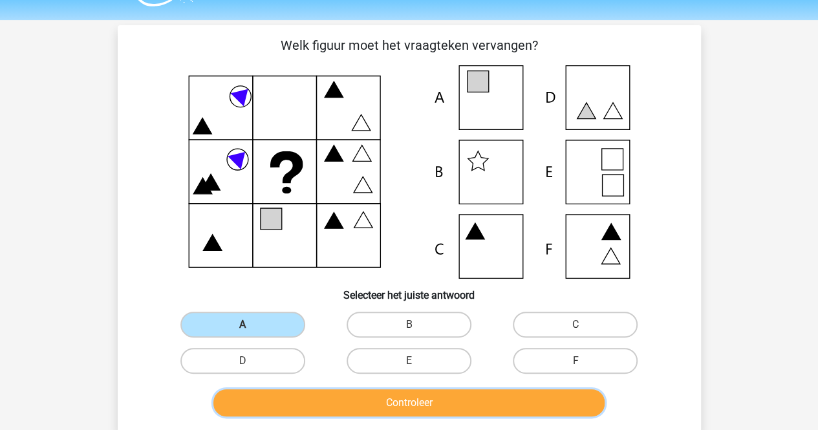
click at [385, 399] on button "Controleer" at bounding box center [408, 402] width 391 height 27
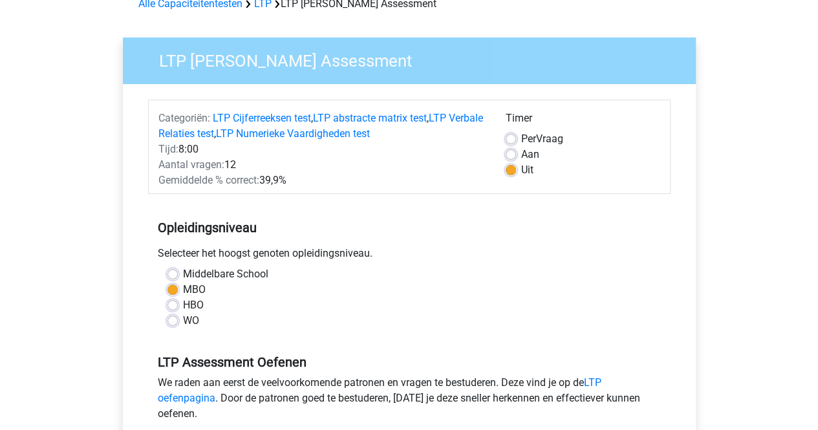
scroll to position [67, 0]
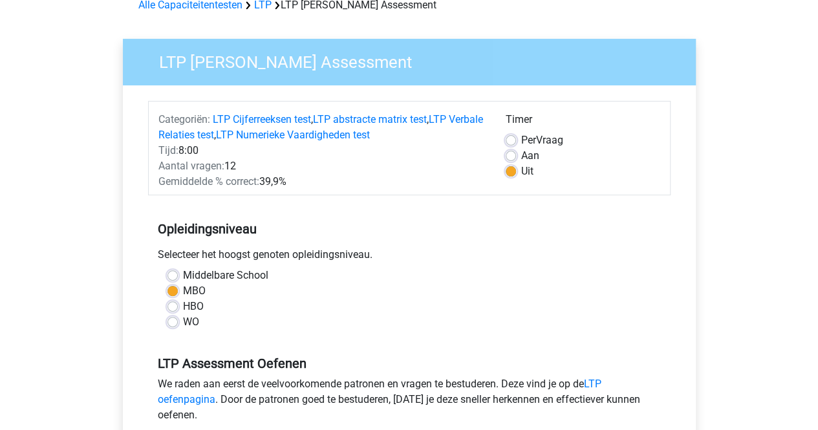
click at [460, 248] on div "Selecteer het hoogst genoten opleidingsniveau." at bounding box center [409, 257] width 522 height 21
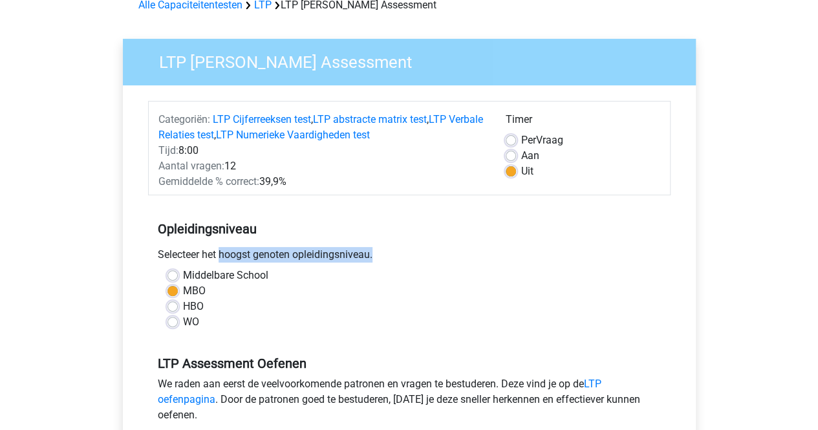
scroll to position [366, 0]
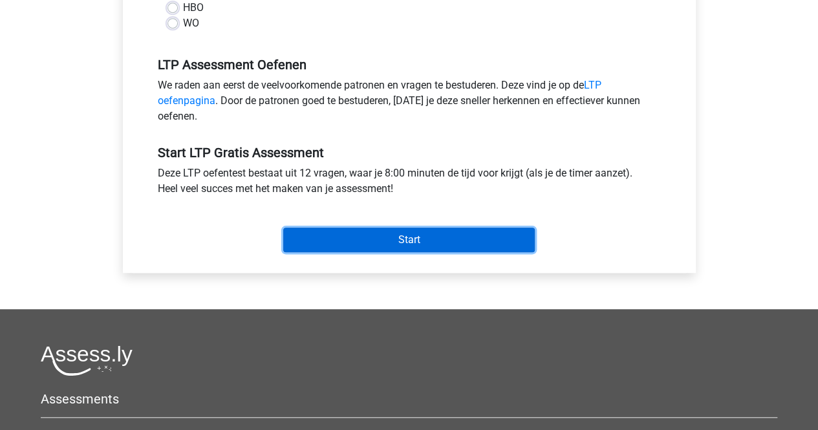
click at [443, 242] on input "Start" at bounding box center [408, 240] width 251 height 25
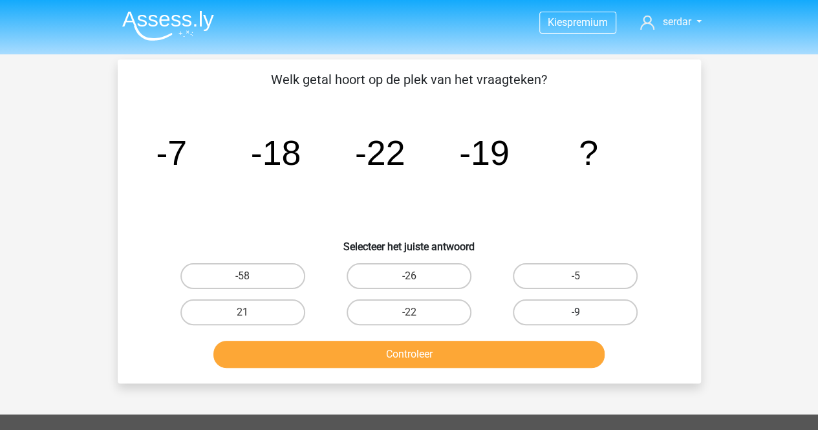
click at [575, 310] on label "-9" at bounding box center [575, 312] width 125 height 26
click at [575, 312] on input "-9" at bounding box center [579, 316] width 8 height 8
radio input "true"
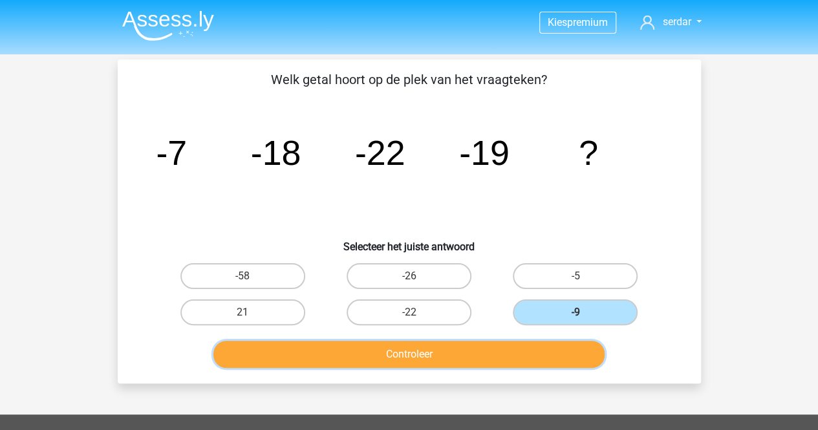
click at [412, 352] on button "Controleer" at bounding box center [408, 354] width 391 height 27
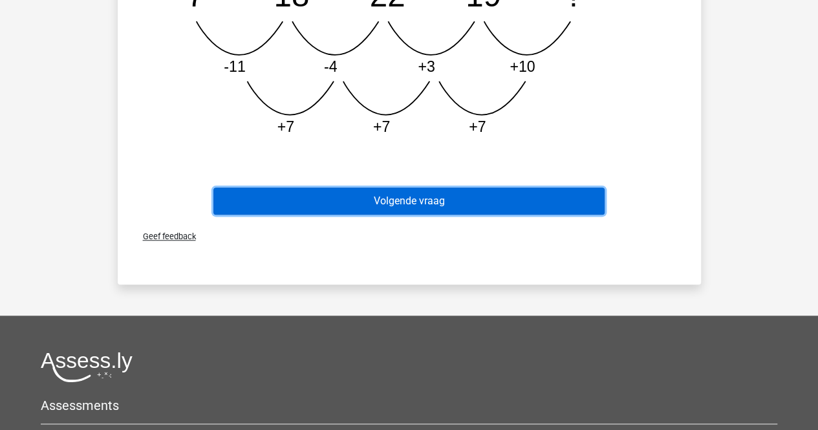
click at [332, 201] on button "Volgende vraag" at bounding box center [408, 200] width 391 height 27
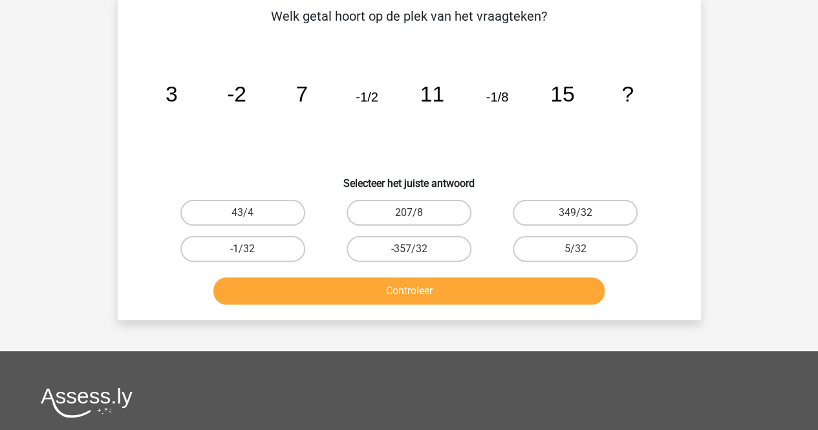
scroll to position [59, 0]
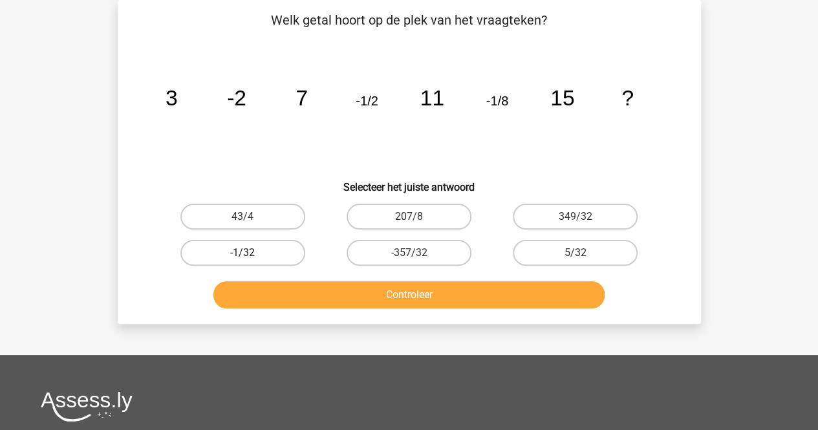
click at [270, 255] on label "-1/32" at bounding box center [242, 253] width 125 height 26
click at [251, 255] on input "-1/32" at bounding box center [246, 257] width 8 height 8
radio input "true"
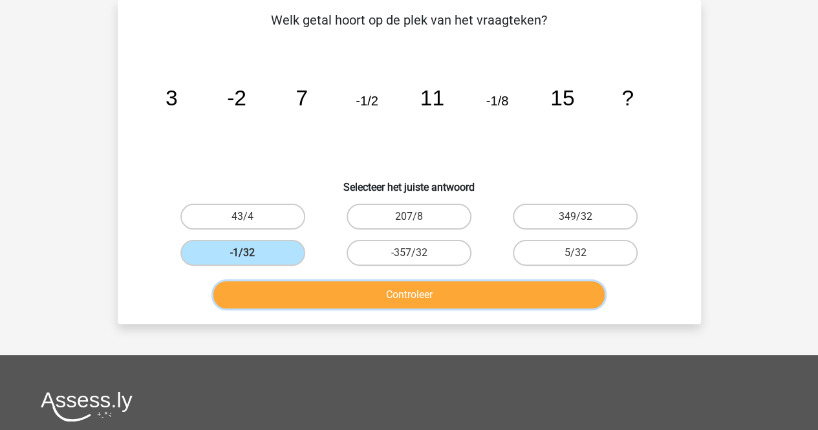
click at [352, 286] on button "Controleer" at bounding box center [408, 294] width 391 height 27
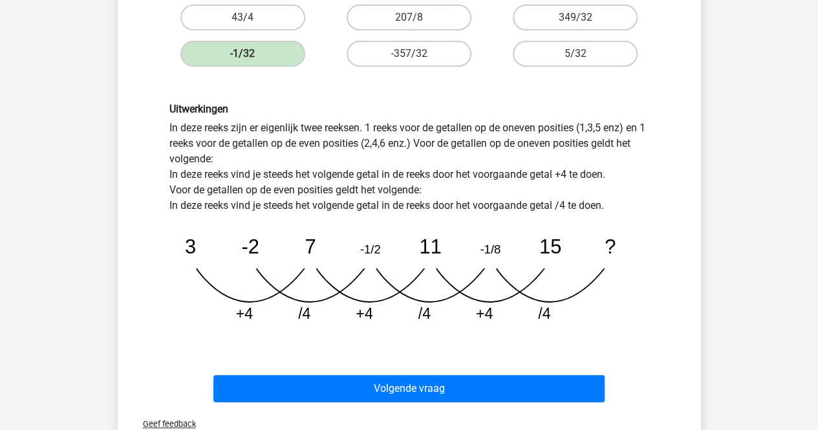
scroll to position [506, 0]
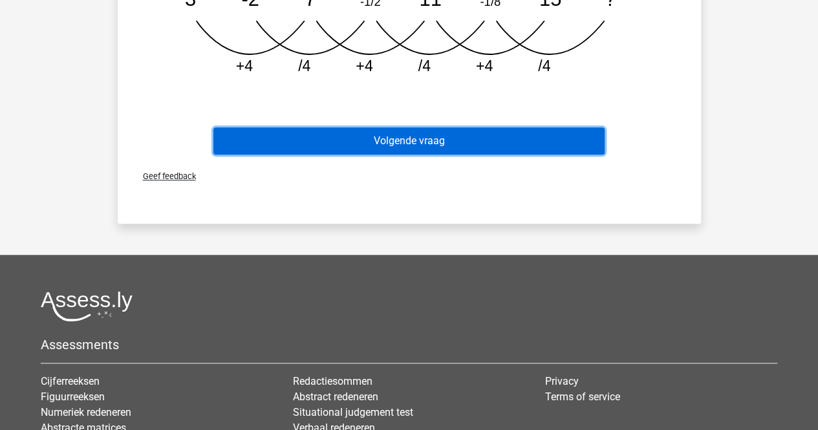
click at [387, 140] on button "Volgende vraag" at bounding box center [408, 140] width 391 height 27
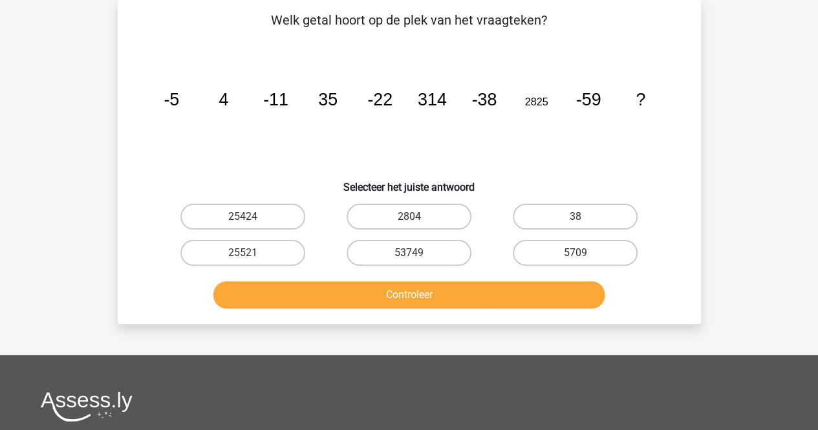
scroll to position [24, 0]
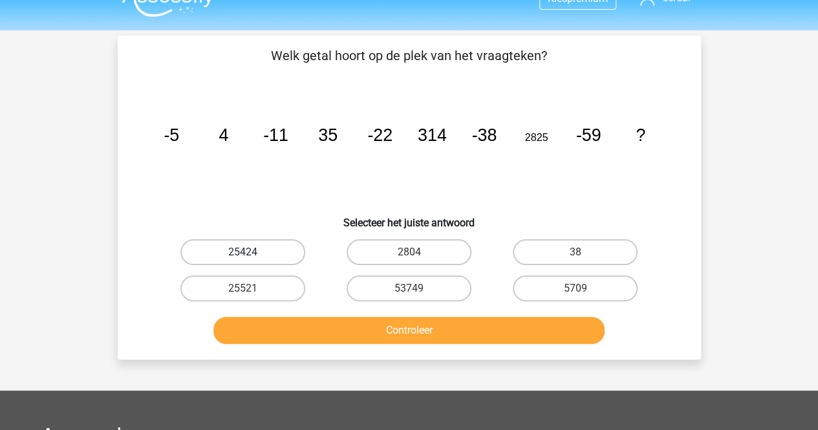
click at [235, 239] on label "25424" at bounding box center [242, 252] width 125 height 26
click at [242, 252] on input "25424" at bounding box center [246, 256] width 8 height 8
radio input "true"
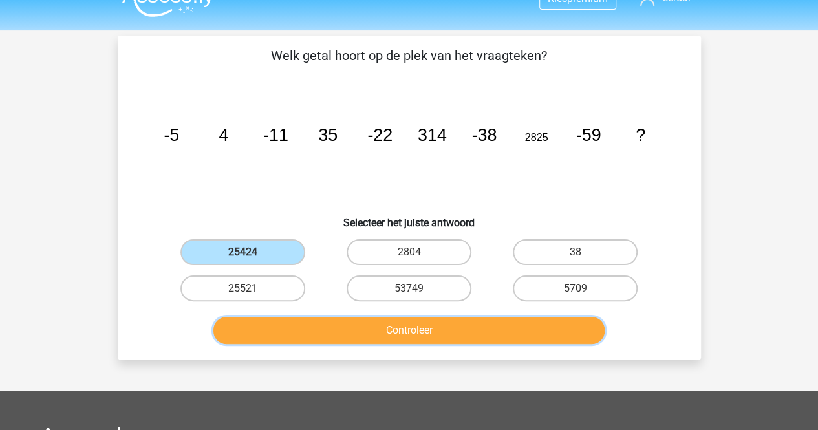
click at [368, 324] on button "Controleer" at bounding box center [408, 330] width 391 height 27
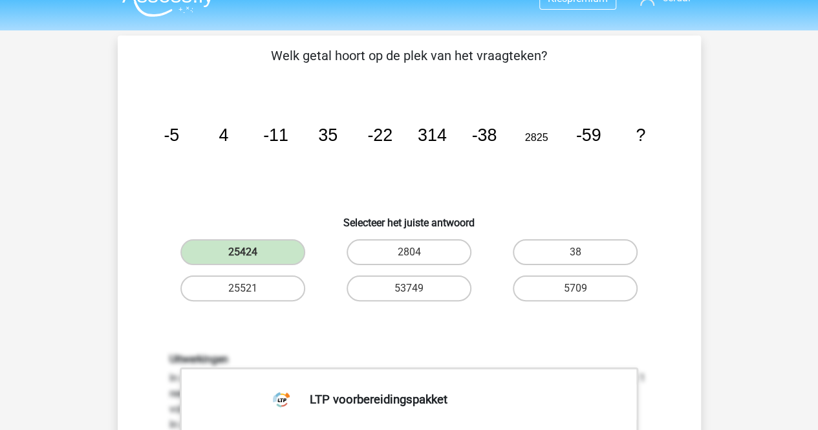
drag, startPoint x: 816, startPoint y: 140, endPoint x: 827, endPoint y: 139, distance: 11.1
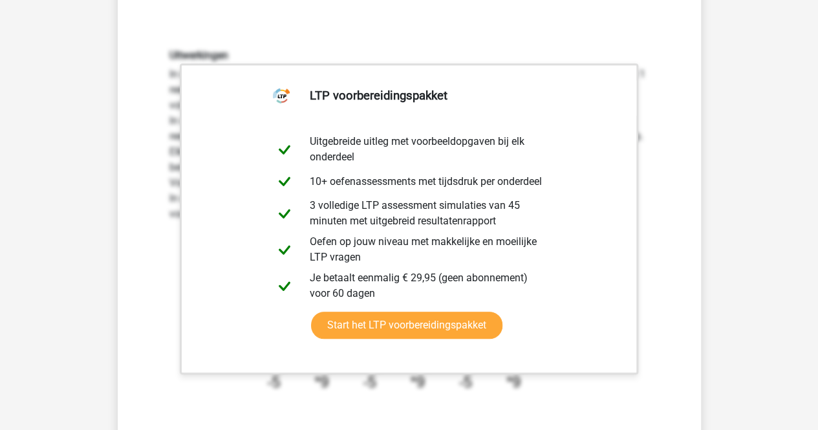
scroll to position [374, 0]
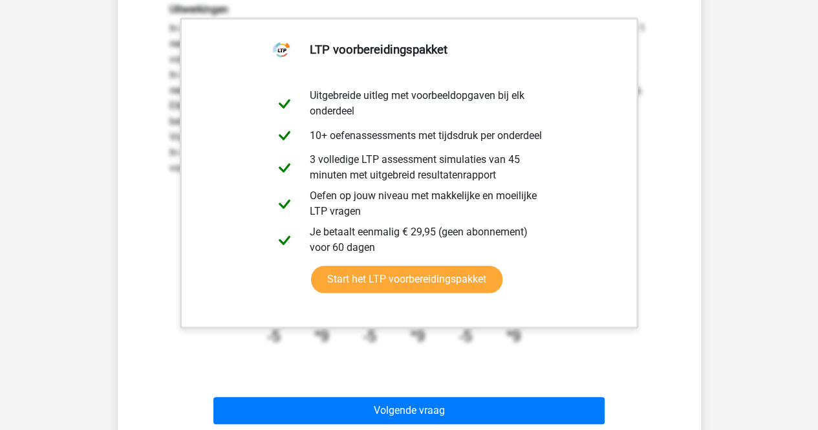
click at [497, 395] on div "Volgende vraag" at bounding box center [409, 407] width 542 height 43
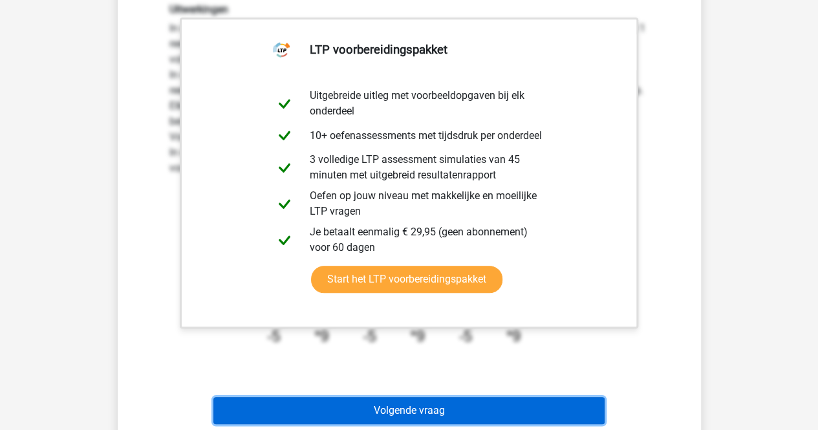
click at [500, 401] on button "Volgende vraag" at bounding box center [408, 410] width 391 height 27
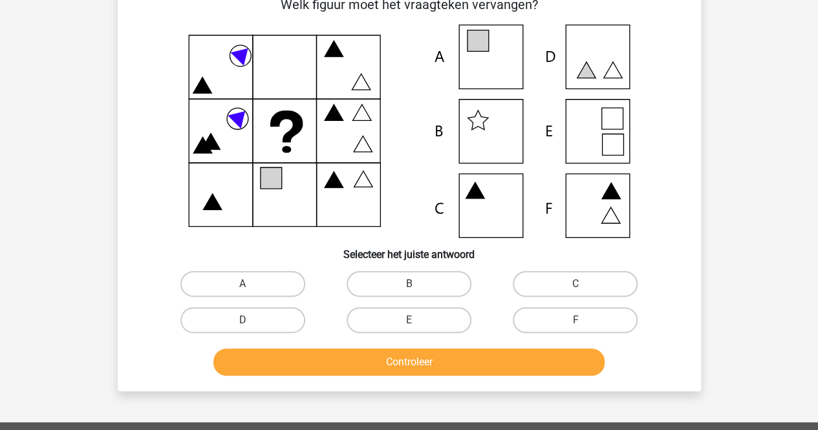
scroll to position [59, 0]
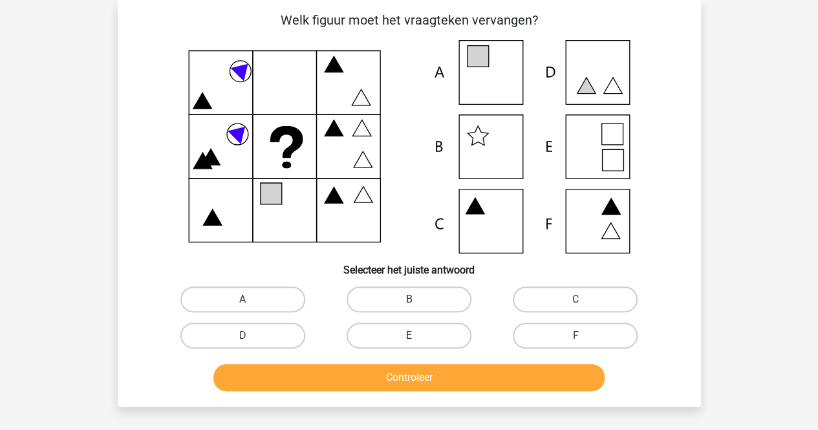
click at [248, 305] on input "A" at bounding box center [246, 303] width 8 height 8
radio input "true"
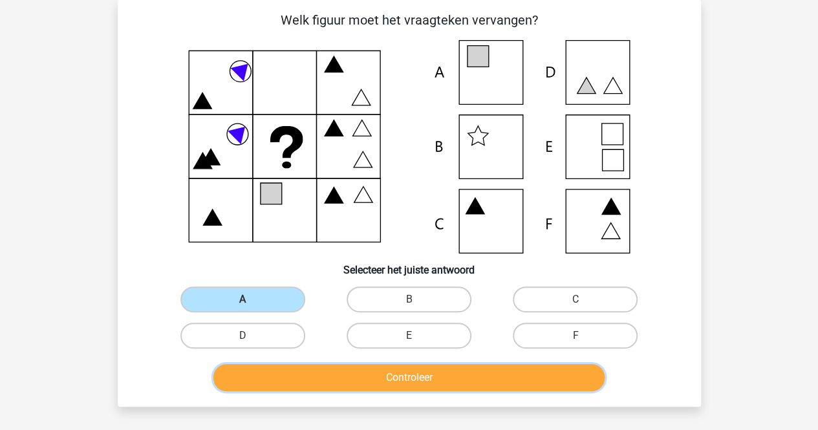
click at [405, 376] on button "Controleer" at bounding box center [408, 377] width 391 height 27
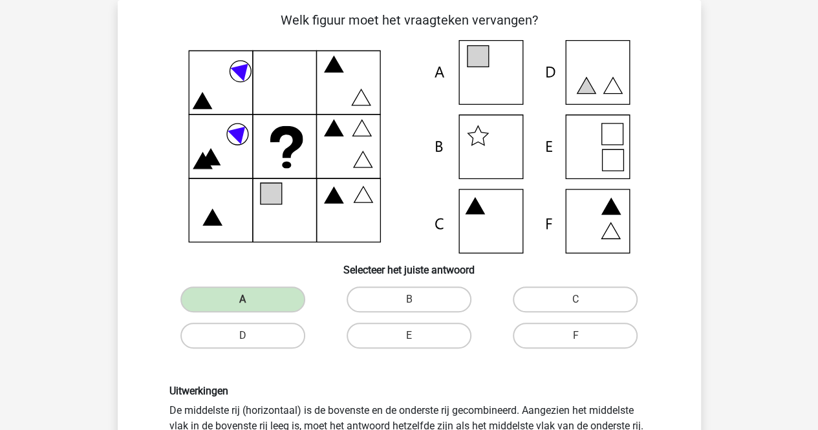
scroll to position [346, 0]
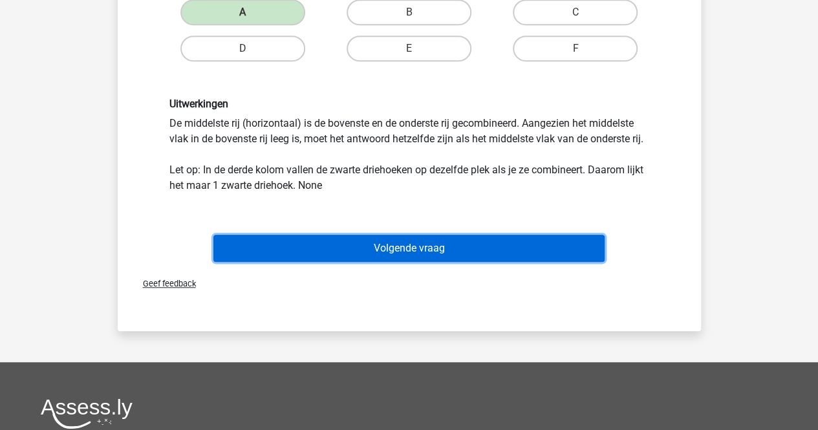
click at [491, 252] on button "Volgende vraag" at bounding box center [408, 248] width 391 height 27
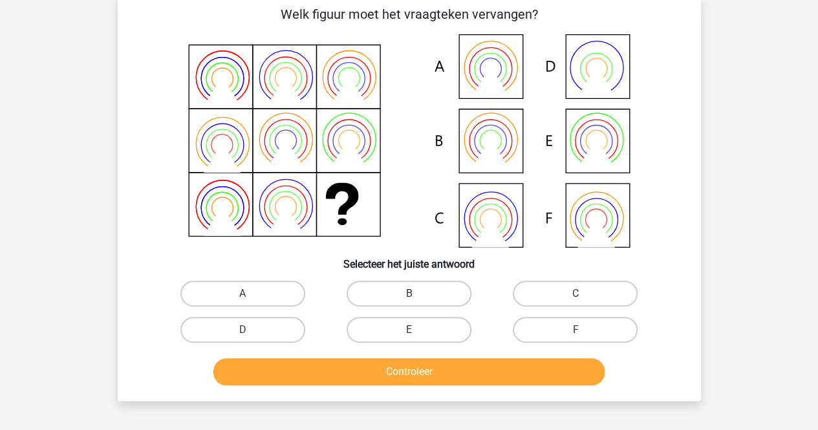
scroll to position [59, 0]
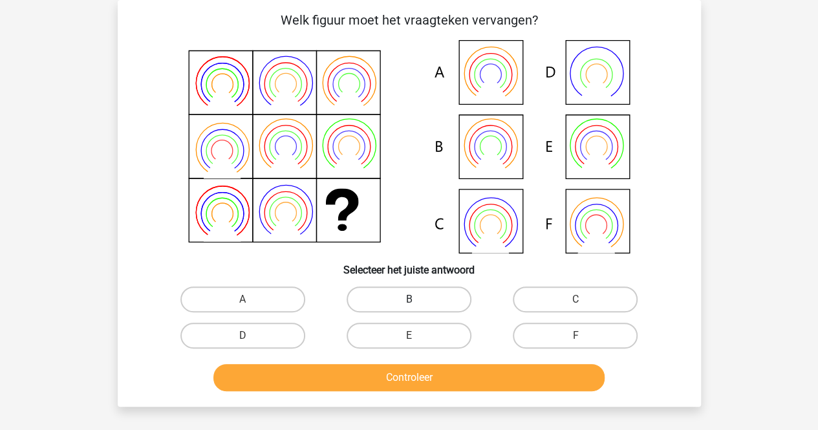
click at [423, 293] on label "B" at bounding box center [408, 299] width 125 height 26
click at [417, 299] on input "B" at bounding box center [412, 303] width 8 height 8
radio input "true"
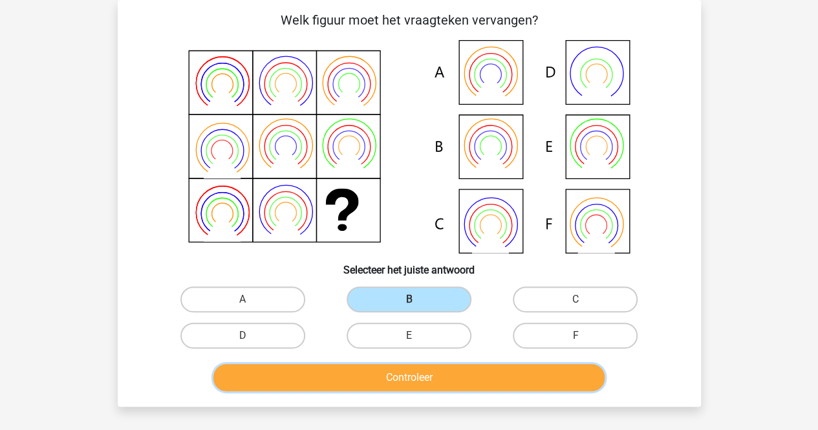
click at [397, 374] on button "Controleer" at bounding box center [408, 377] width 391 height 27
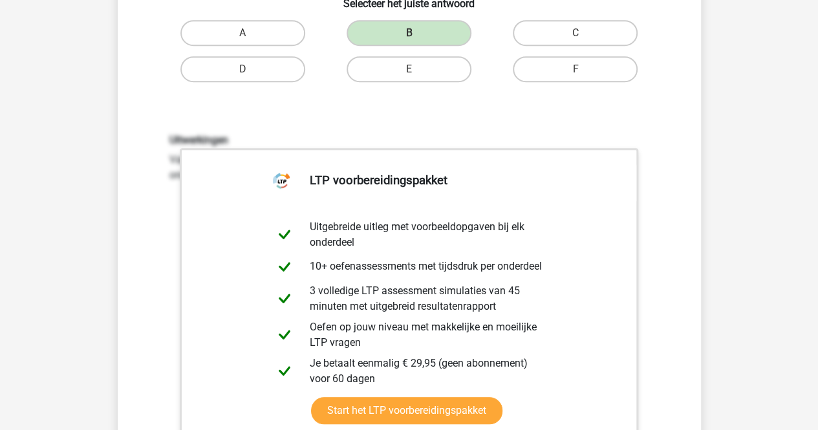
scroll to position [357, 0]
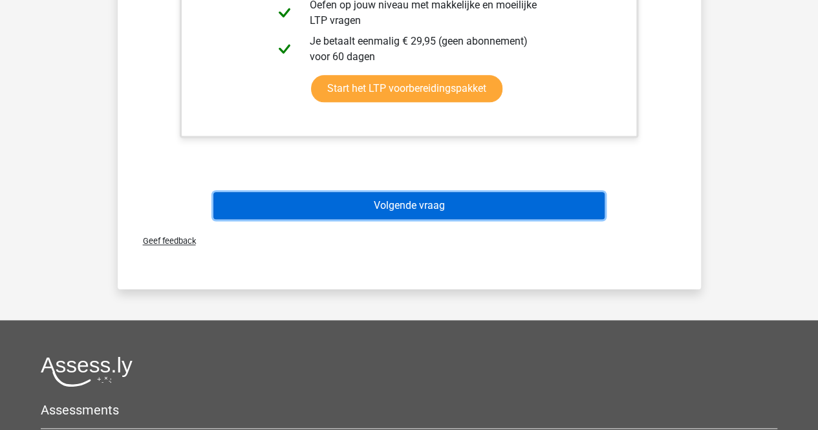
click at [436, 212] on button "Volgende vraag" at bounding box center [408, 205] width 391 height 27
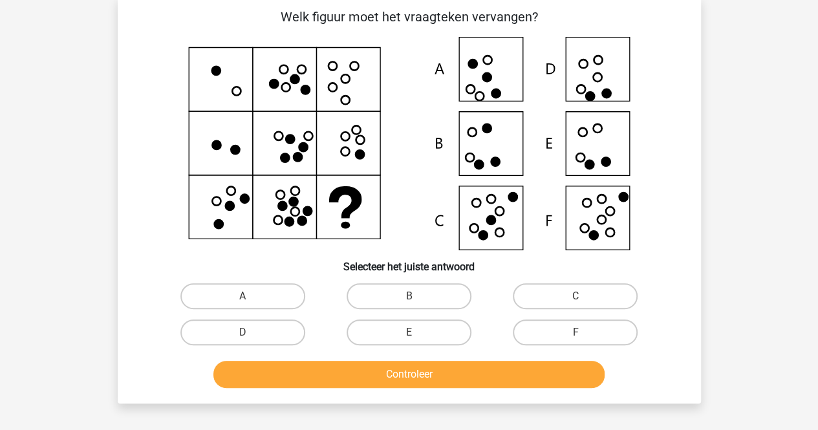
scroll to position [59, 0]
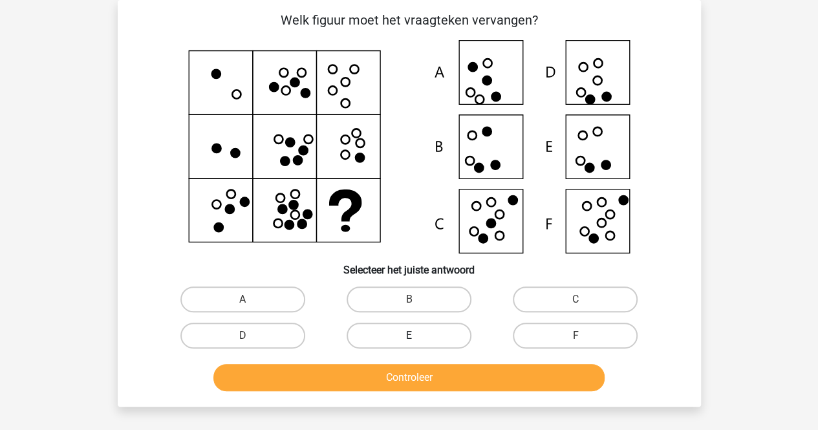
click at [421, 336] on label "E" at bounding box center [408, 336] width 125 height 26
click at [417, 336] on input "E" at bounding box center [412, 339] width 8 height 8
radio input "true"
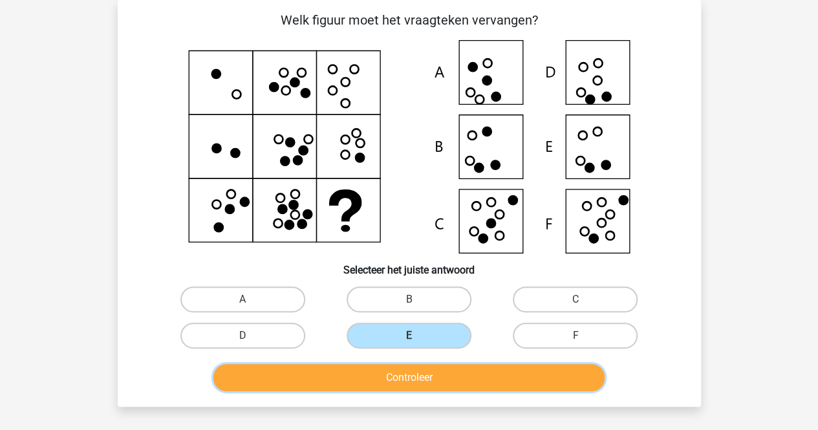
click at [405, 379] on button "Controleer" at bounding box center [408, 377] width 391 height 27
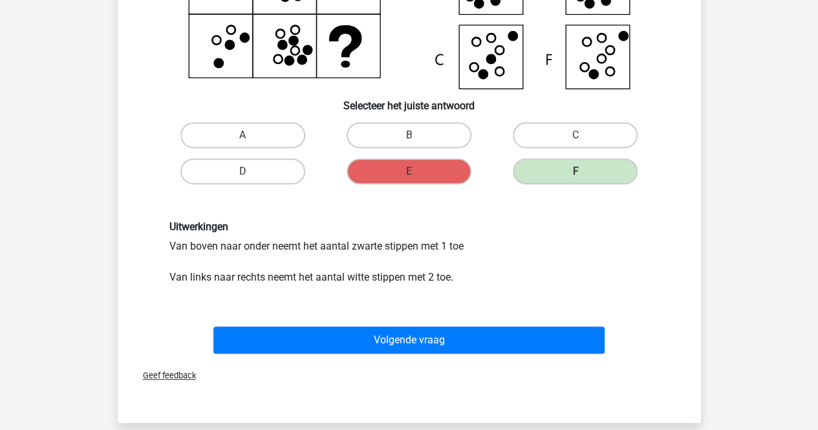
scroll to position [226, 0]
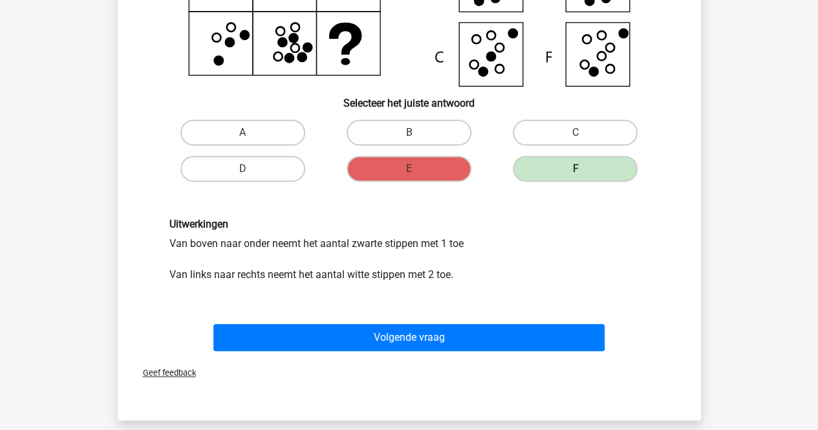
click at [483, 357] on div "Geef feedback" at bounding box center [409, 372] width 573 height 33
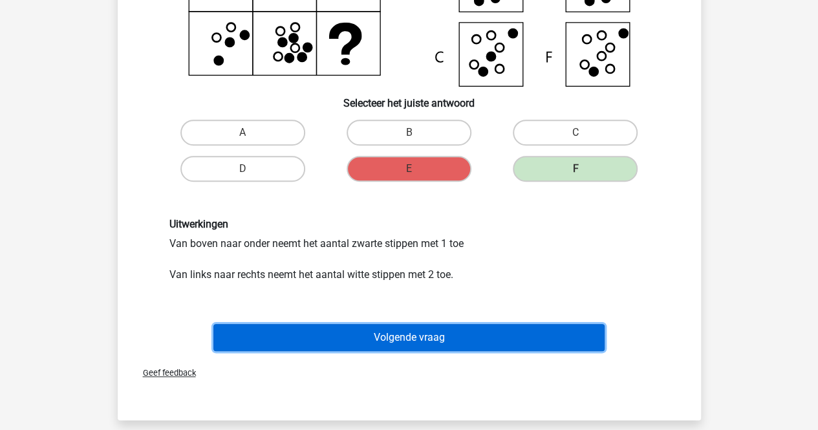
click at [463, 344] on button "Volgende vraag" at bounding box center [408, 337] width 391 height 27
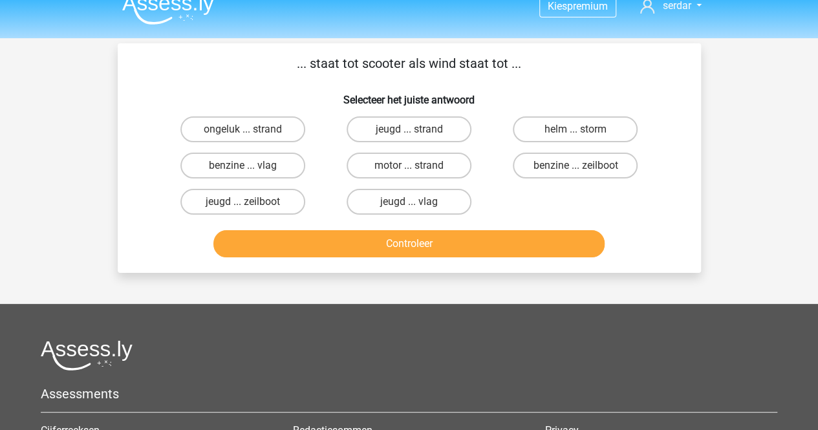
scroll to position [16, 0]
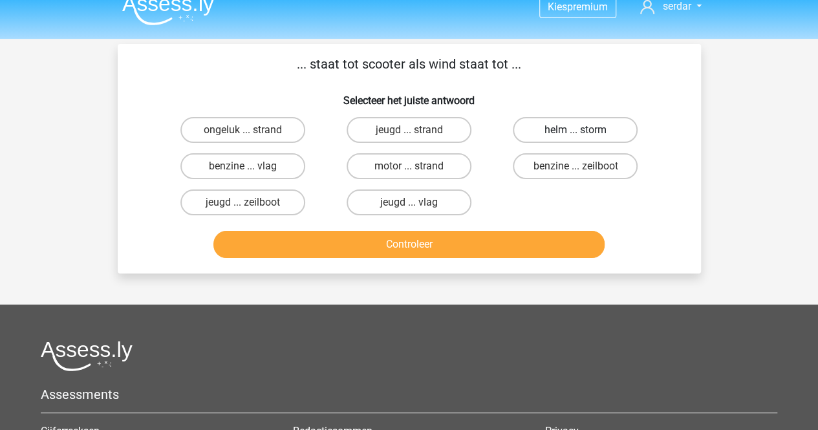
click at [575, 127] on label "helm ... storm" at bounding box center [575, 130] width 125 height 26
click at [575, 130] on input "helm ... storm" at bounding box center [579, 134] width 8 height 8
radio input "true"
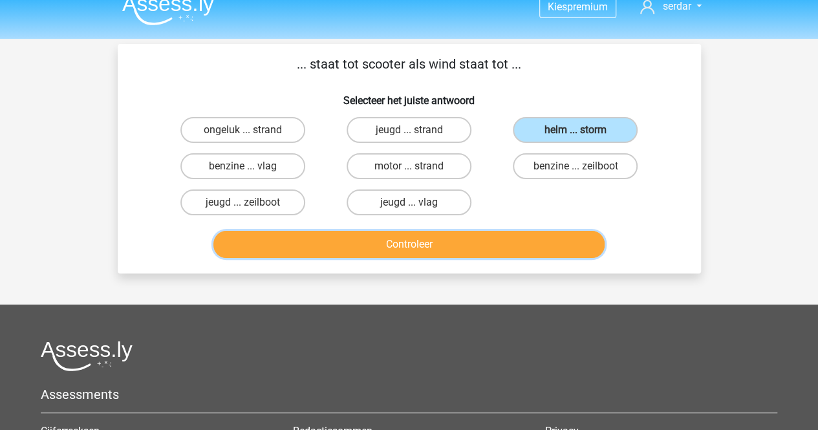
click at [433, 246] on button "Controleer" at bounding box center [408, 244] width 391 height 27
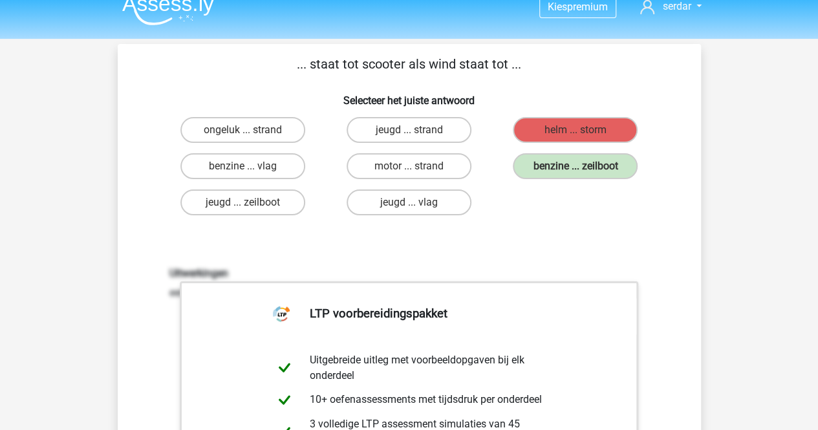
click at [433, 246] on div "Uitwerkingen een scooter beweegt voort op benzine, een zeilboot op wind." at bounding box center [409, 436] width 542 height 401
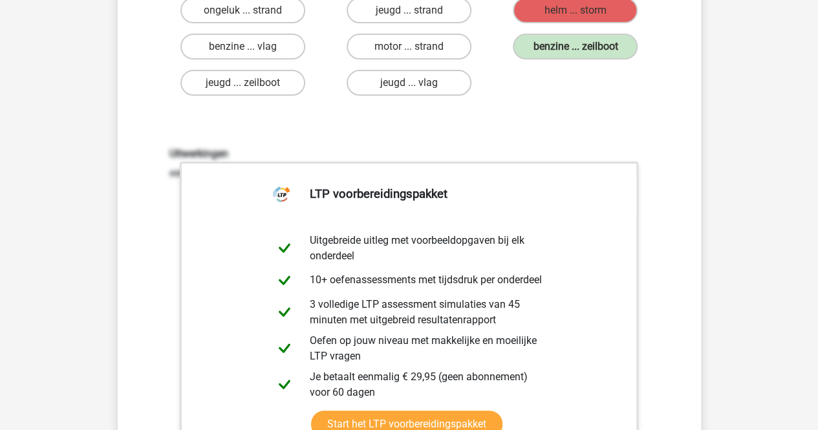
scroll to position [334, 0]
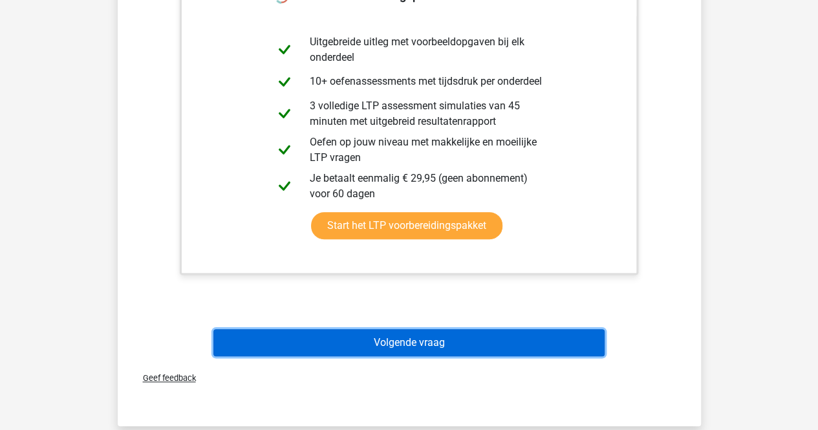
click at [419, 335] on button "Volgende vraag" at bounding box center [408, 342] width 391 height 27
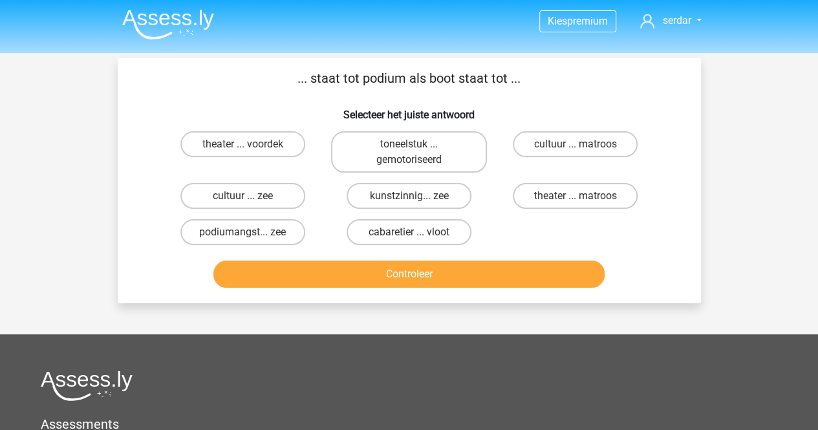
scroll to position [0, 0]
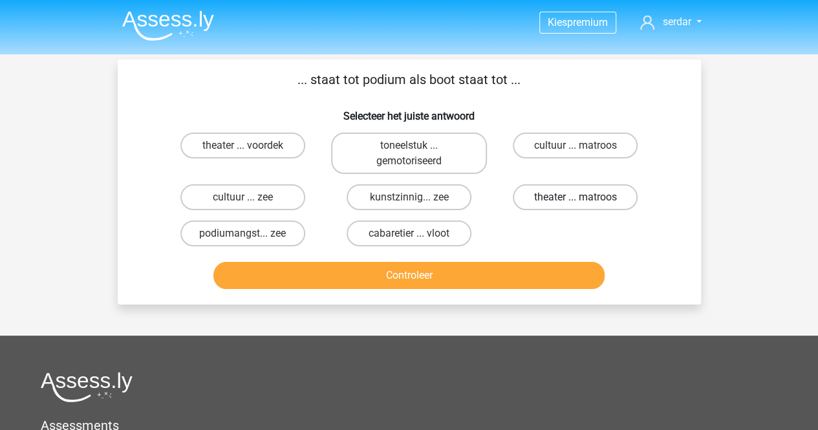
click at [549, 202] on label "theater ... matroos" at bounding box center [575, 197] width 125 height 26
click at [575, 202] on input "theater ... matroos" at bounding box center [579, 201] width 8 height 8
radio input "true"
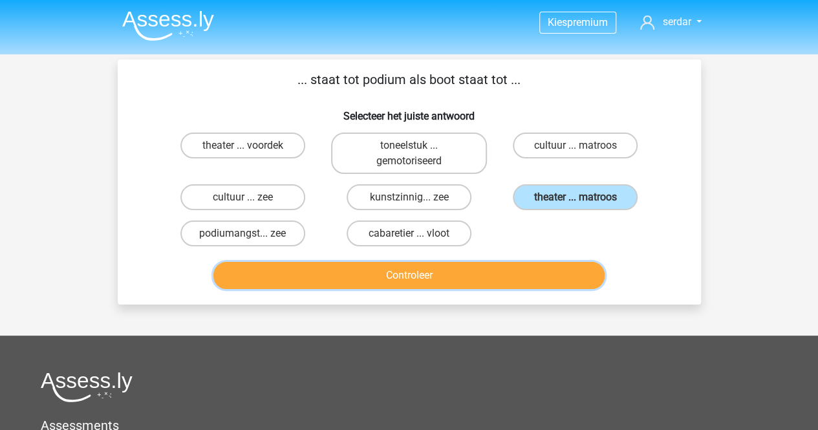
click at [405, 264] on button "Controleer" at bounding box center [408, 275] width 391 height 27
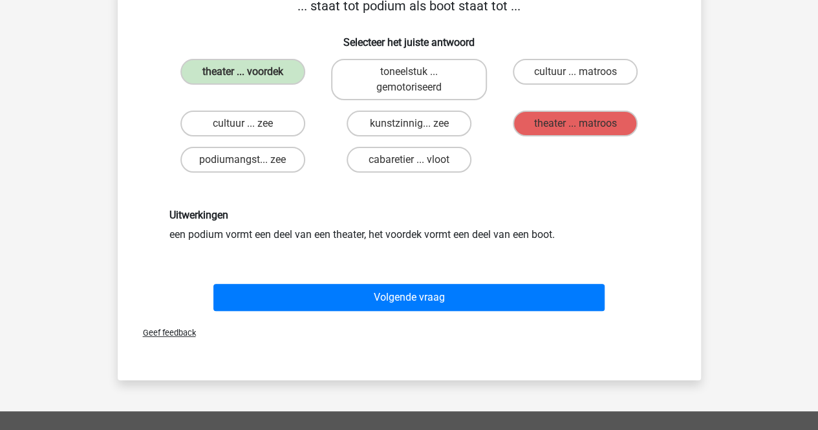
scroll to position [85, 0]
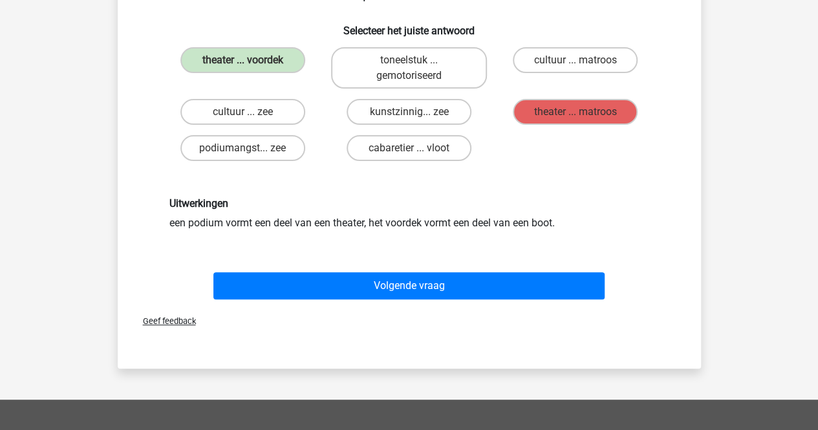
click at [483, 300] on div "Volgende vraag" at bounding box center [409, 288] width 499 height 32
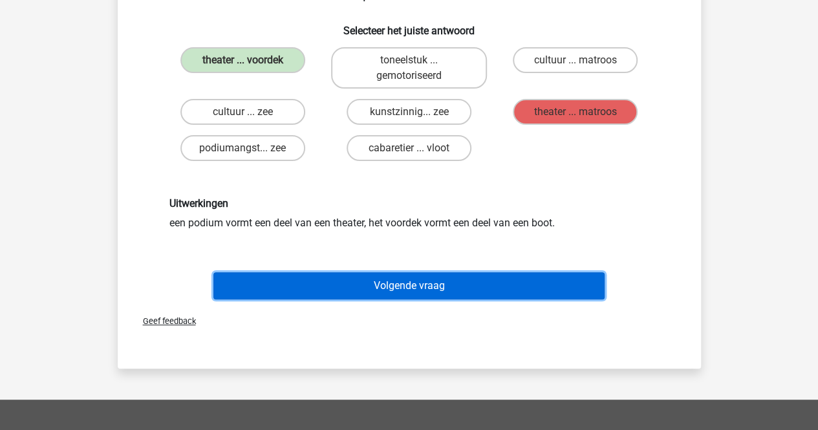
click at [463, 294] on button "Volgende vraag" at bounding box center [408, 285] width 391 height 27
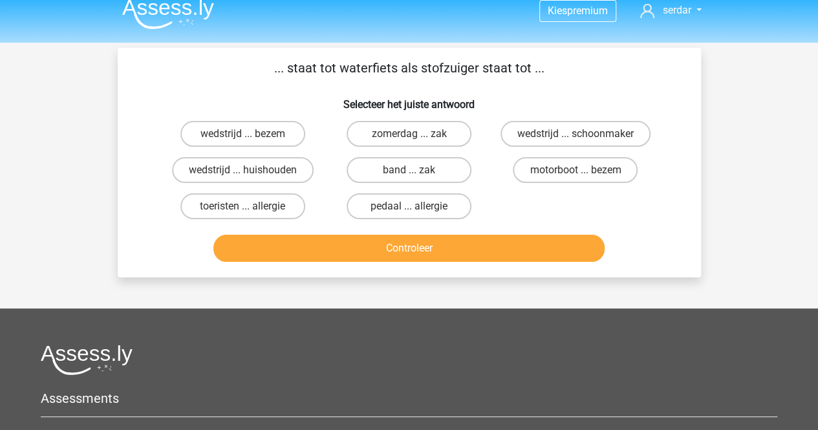
scroll to position [9, 0]
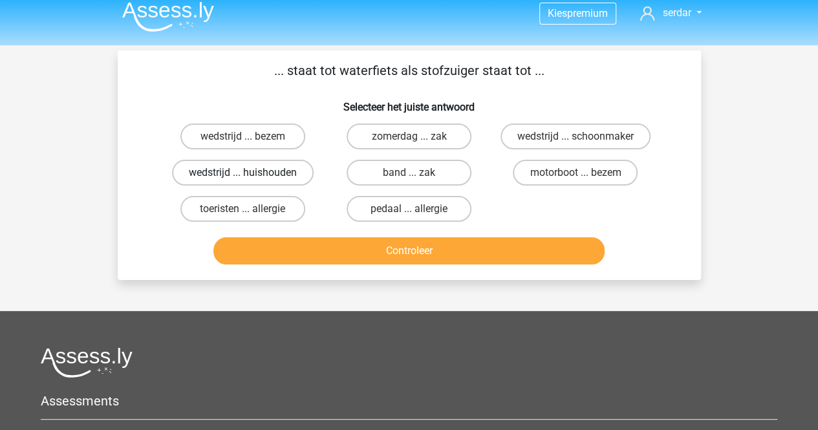
click at [278, 172] on label "wedstrijd ... huishouden" at bounding box center [243, 173] width 142 height 26
click at [251, 173] on input "wedstrijd ... huishouden" at bounding box center [246, 177] width 8 height 8
radio input "true"
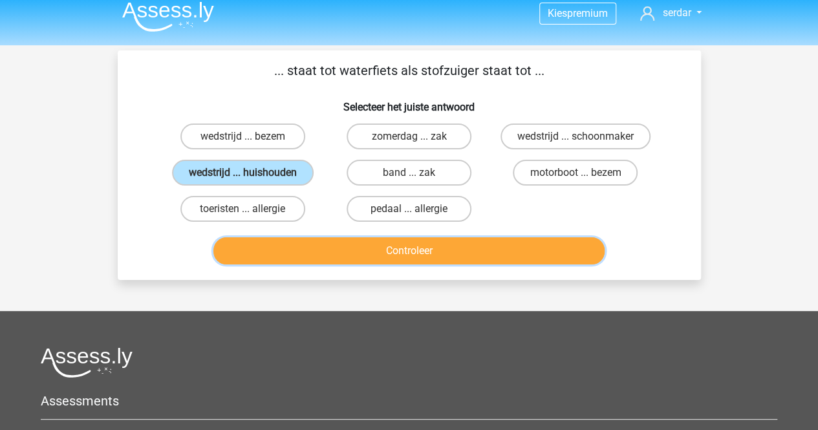
click at [455, 249] on button "Controleer" at bounding box center [408, 250] width 391 height 27
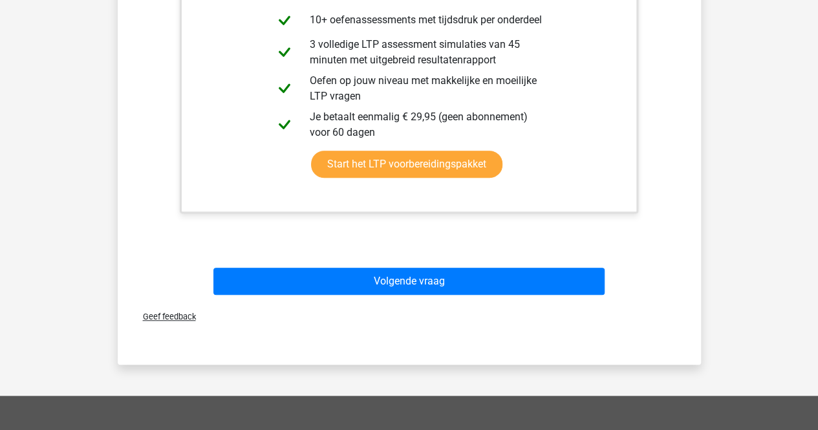
scroll to position [399, 0]
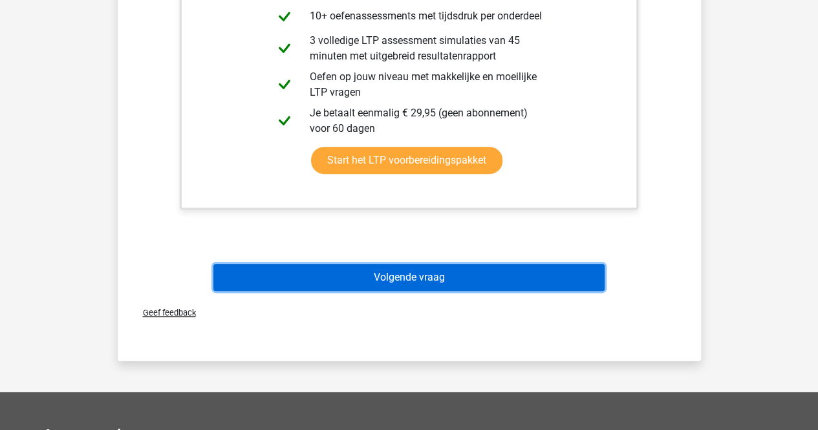
click at [386, 264] on button "Volgende vraag" at bounding box center [408, 277] width 391 height 27
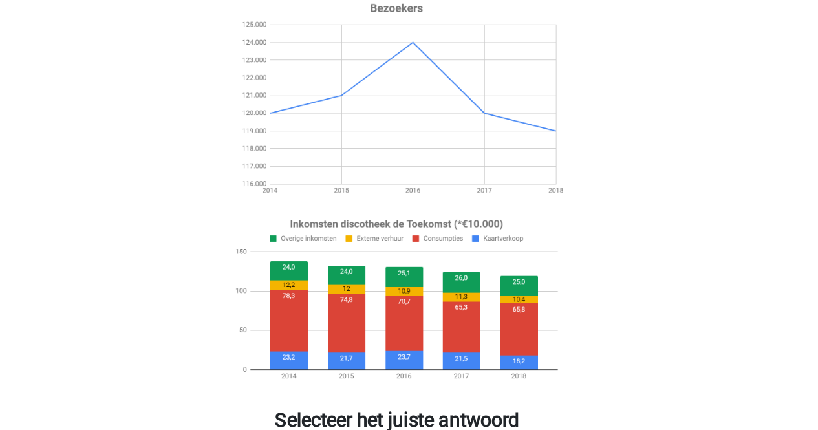
scroll to position [114, 0]
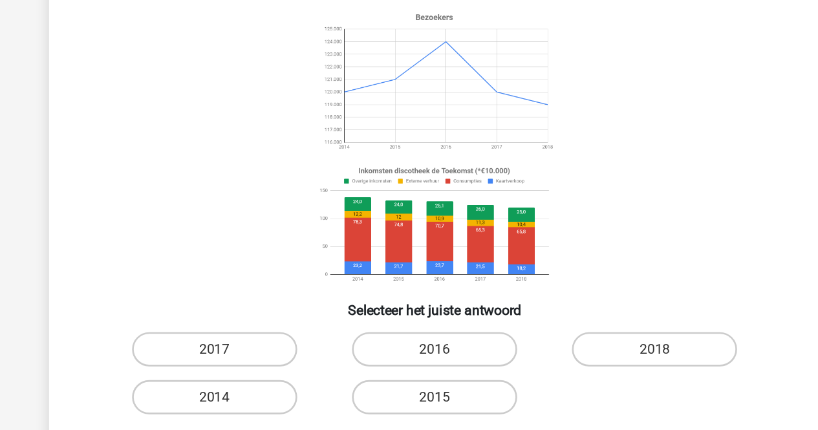
click at [262, 319] on div "Controleer" at bounding box center [409, 339] width 542 height 43
click at [274, 292] on label "2014" at bounding box center [242, 300] width 125 height 26
click at [251, 300] on input "2014" at bounding box center [246, 304] width 8 height 8
radio input "true"
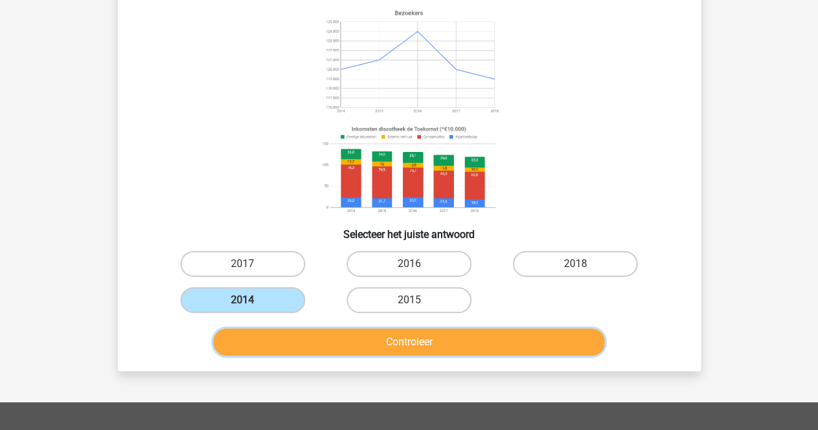
click at [434, 353] on button "Controleer" at bounding box center [408, 341] width 391 height 27
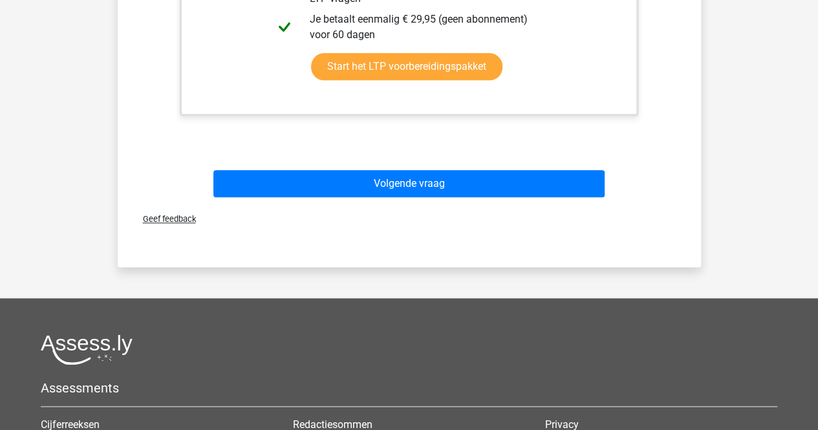
scroll to position [708, 0]
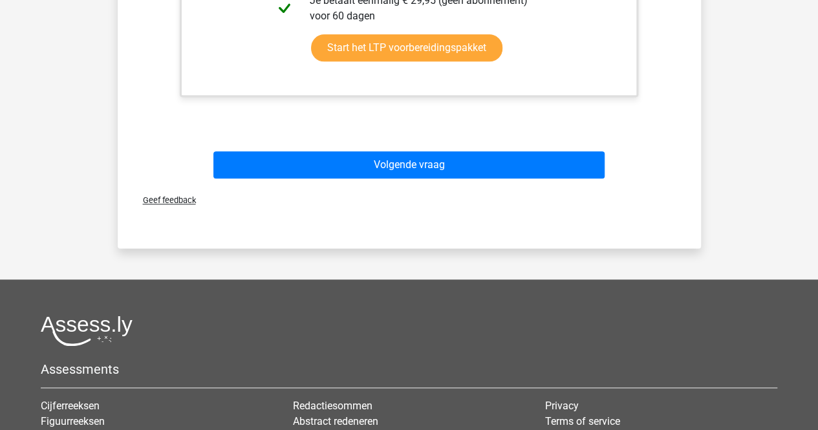
click at [371, 187] on div "Geef feedback" at bounding box center [409, 200] width 573 height 33
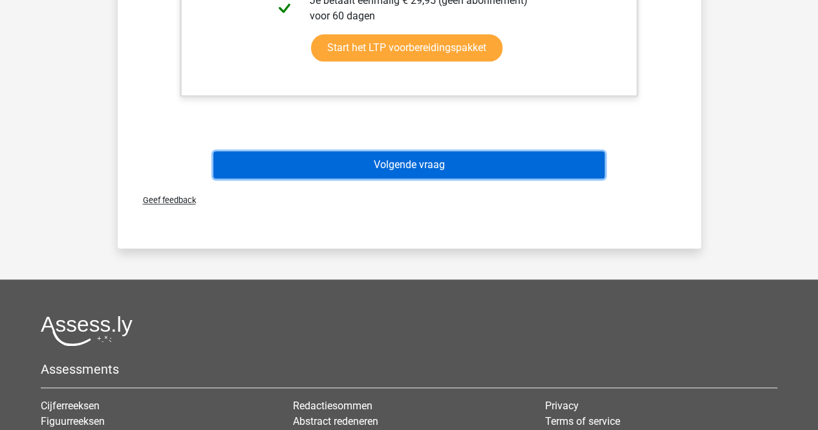
click at [368, 166] on button "Volgende vraag" at bounding box center [408, 164] width 391 height 27
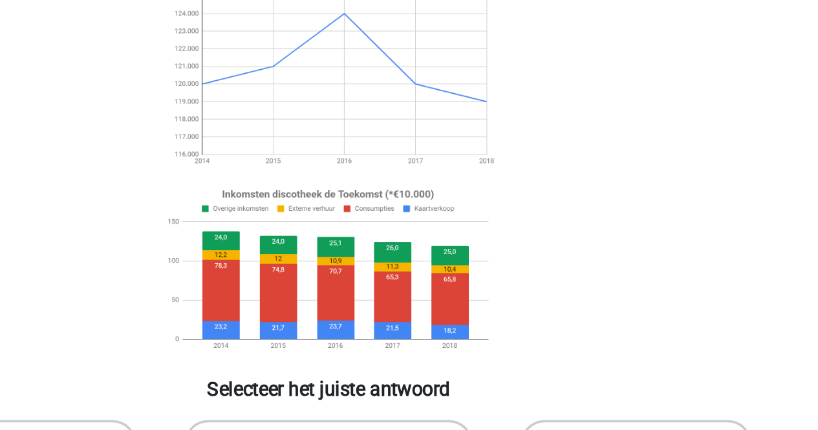
scroll to position [45, 0]
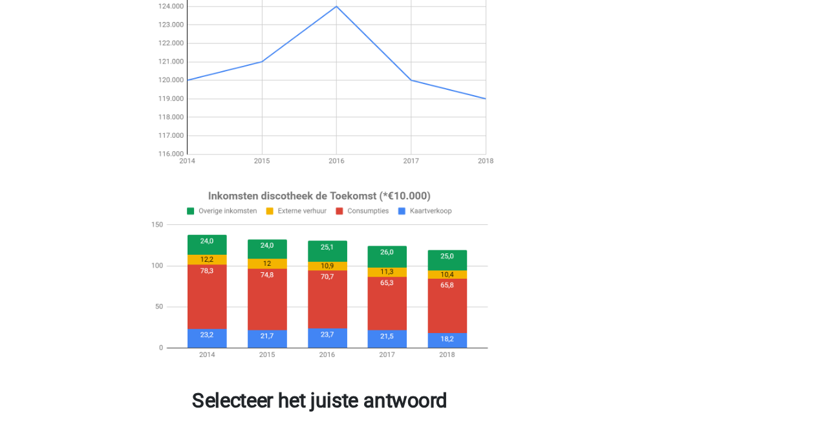
click at [668, 154] on html "Kies premium serdar serdar078@icloud.com" at bounding box center [409, 397] width 818 height 885
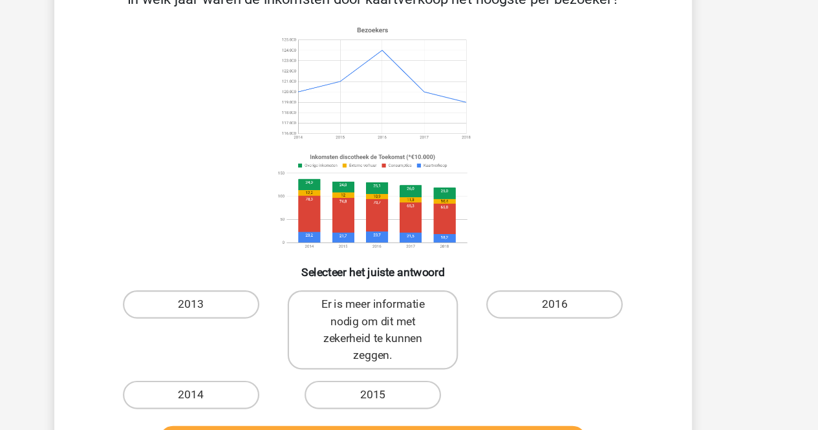
scroll to position [44, 0]
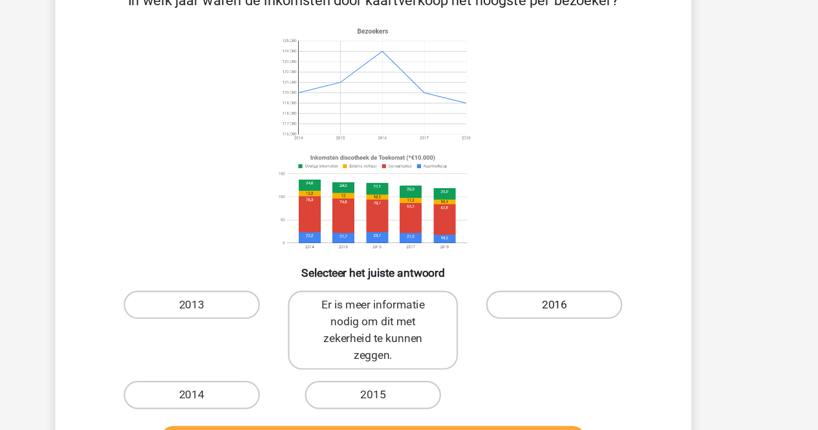
click at [573, 313] on label "2016" at bounding box center [575, 315] width 125 height 26
click at [575, 315] on input "2016" at bounding box center [579, 319] width 8 height 8
radio input "true"
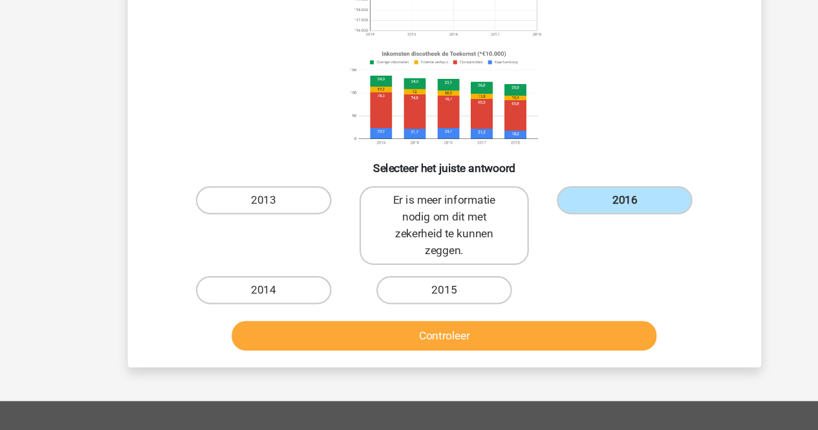
scroll to position [194, 0]
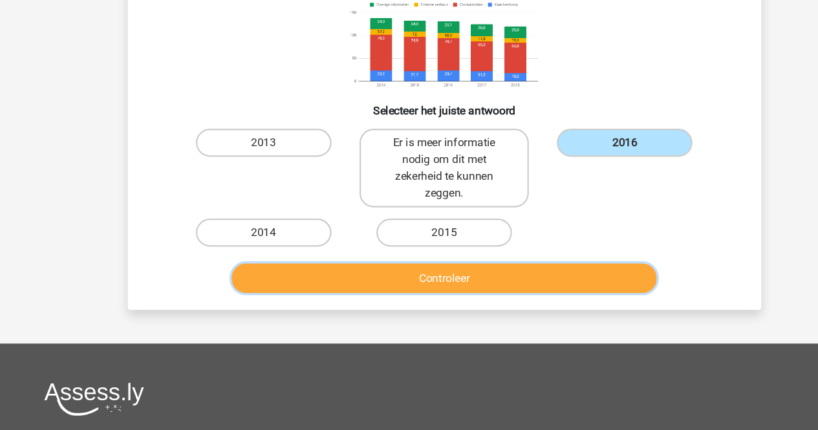
click at [436, 276] on button "Controleer" at bounding box center [408, 289] width 391 height 27
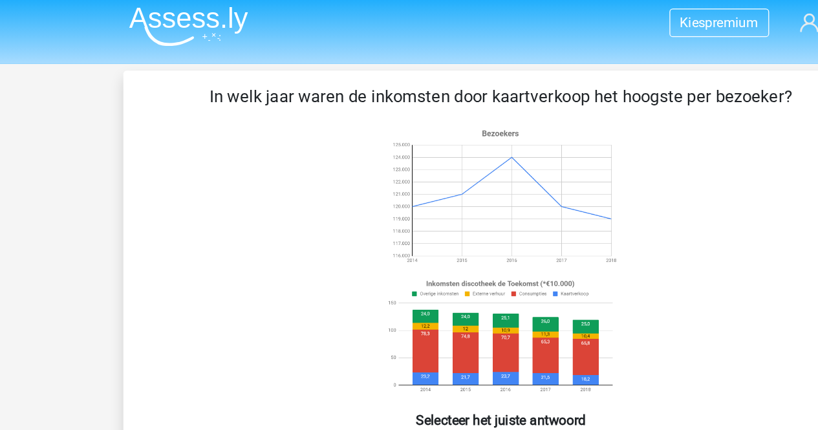
scroll to position [0, 0]
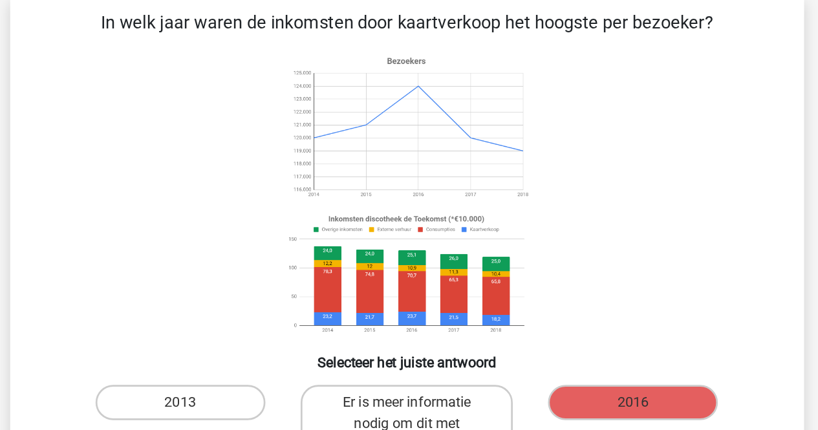
drag, startPoint x: 320, startPoint y: 159, endPoint x: 343, endPoint y: 164, distance: 23.7
click at [343, 164] on image at bounding box center [408, 157] width 183 height 114
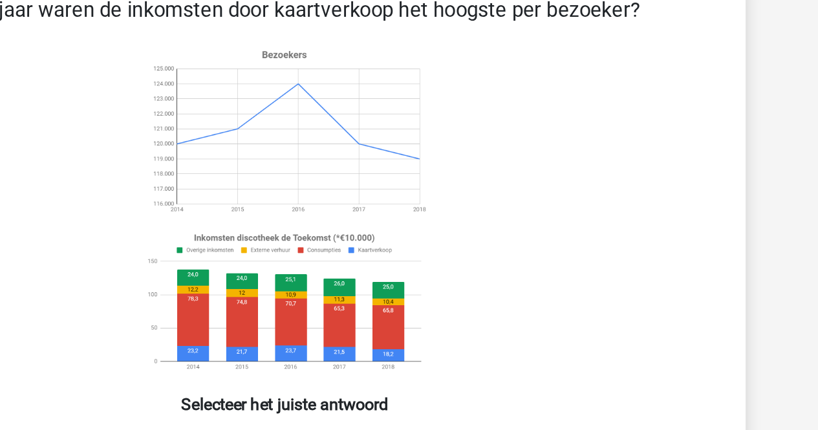
scroll to position [32, 0]
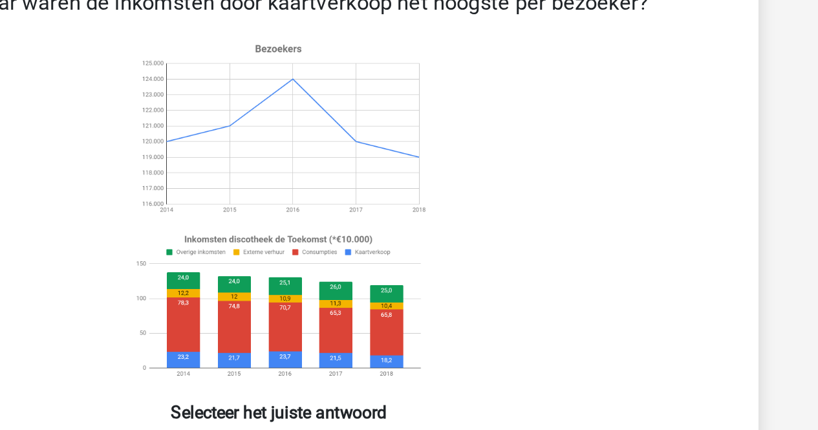
drag, startPoint x: 440, startPoint y: 185, endPoint x: 483, endPoint y: 193, distance: 43.5
click at [483, 193] on image at bounding box center [408, 233] width 183 height 96
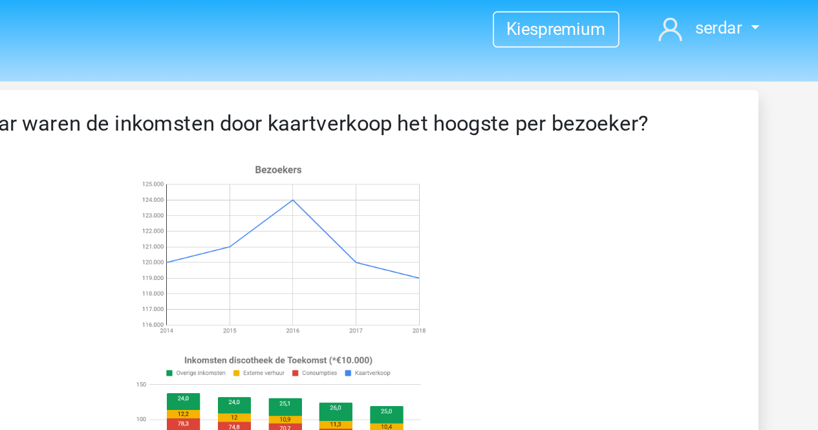
scroll to position [0, 0]
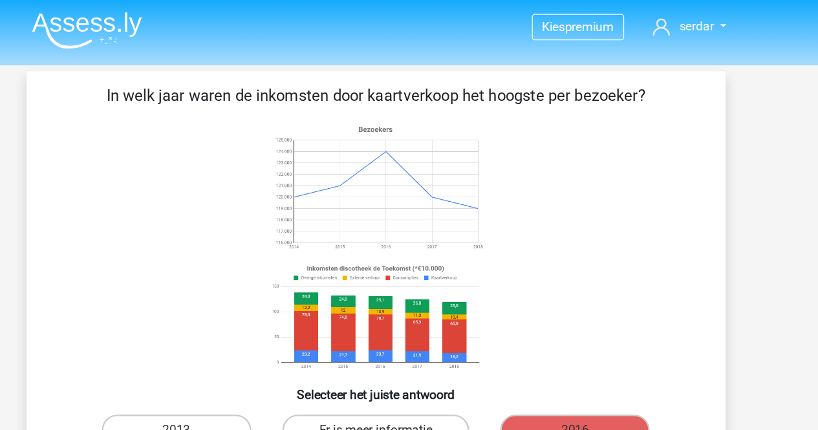
click at [191, 149] on icon at bounding box center [409, 206] width 521 height 213
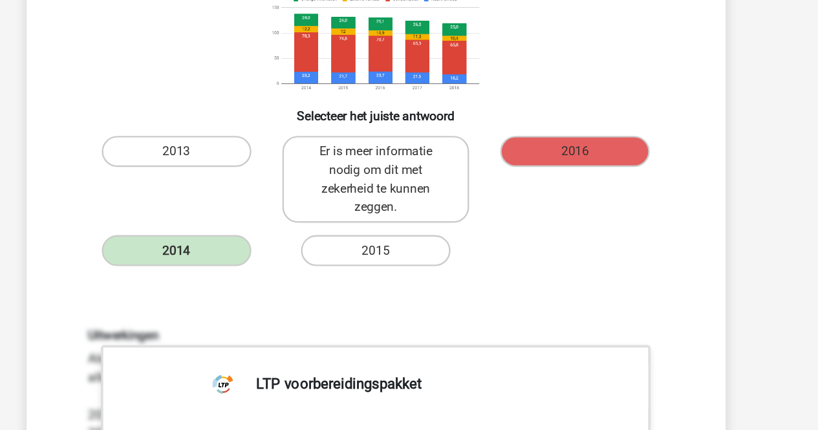
scroll to position [163, 0]
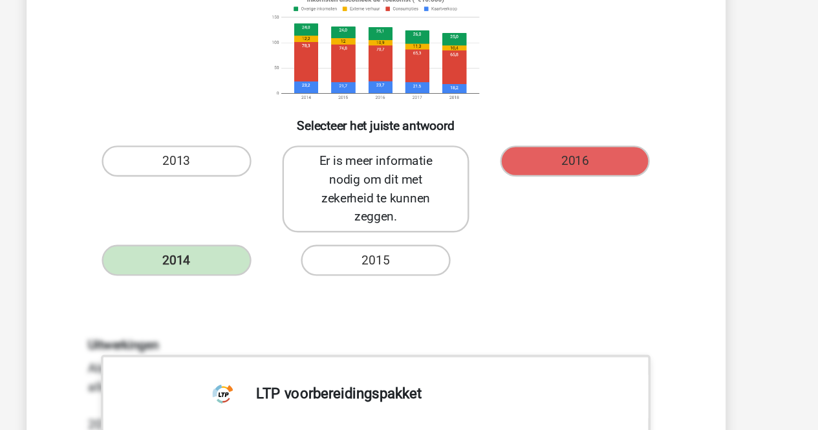
drag, startPoint x: 357, startPoint y: 195, endPoint x: 441, endPoint y: 241, distance: 95.2
click at [441, 241] on label "Er is meer informatie nodig om dit met zekerheid te kunnen zeggen." at bounding box center [409, 219] width 156 height 72
drag, startPoint x: 441, startPoint y: 241, endPoint x: 424, endPoint y: 228, distance: 21.6
click at [424, 228] on label "Er is meer informatie nodig om dit met zekerheid te kunnen zeggen." at bounding box center [409, 219] width 156 height 72
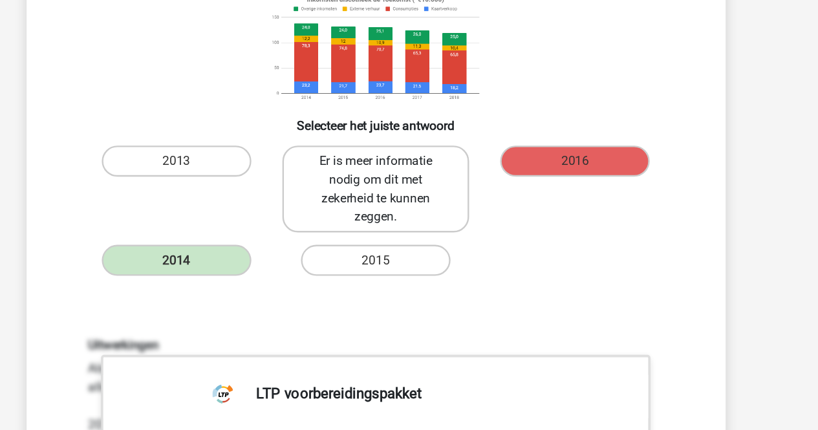
click at [424, 228] on label "Er is meer informatie nodig om dit met zekerheid te kunnen zeggen." at bounding box center [409, 219] width 156 height 72
click at [360, 193] on label "Er is meer informatie nodig om dit met zekerheid te kunnen zeggen." at bounding box center [409, 219] width 156 height 72
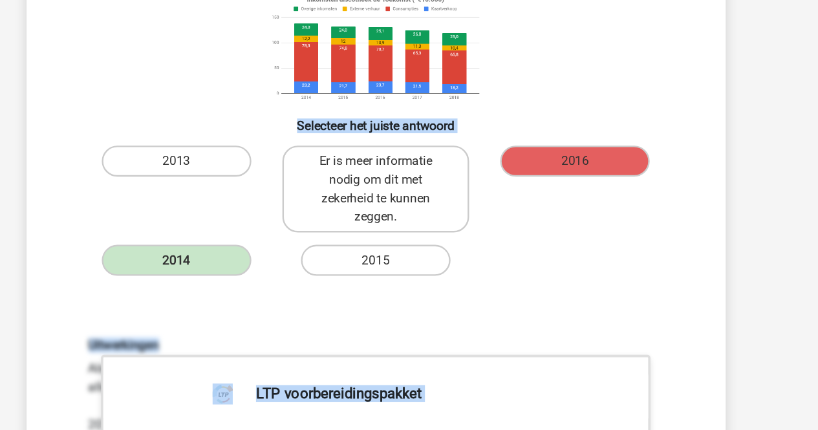
drag, startPoint x: 337, startPoint y: 168, endPoint x: 453, endPoint y: 315, distance: 187.7
click at [453, 315] on div "In welk jaar waren de inkomsten door kaartverkoop het hoogste per bezoeker? Sel…" at bounding box center [409, 331] width 573 height 849
click at [521, 304] on div "In welk jaar waren de inkomsten door kaartverkoop het hoogste per bezoeker? Sel…" at bounding box center [409, 331] width 573 height 849
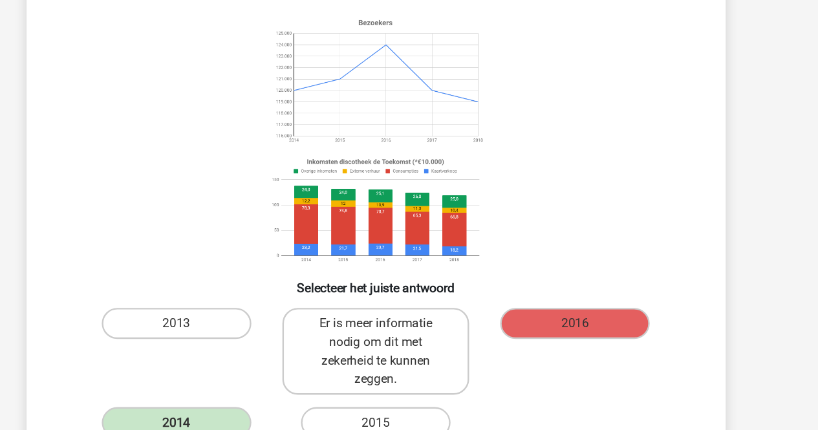
scroll to position [0, 0]
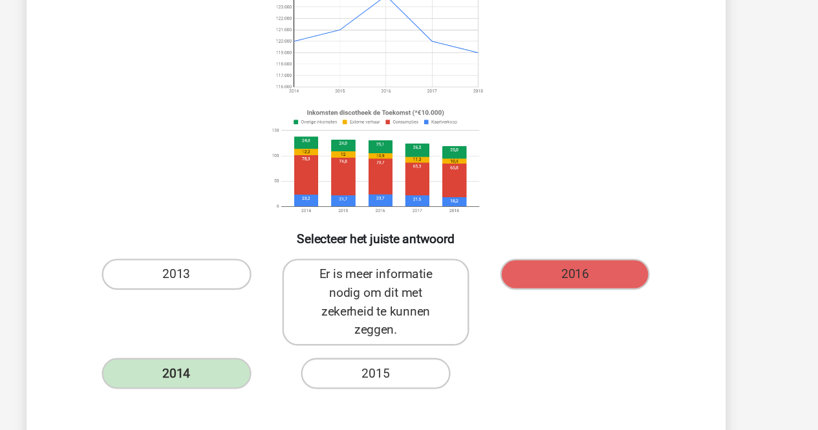
scroll to position [67, 0]
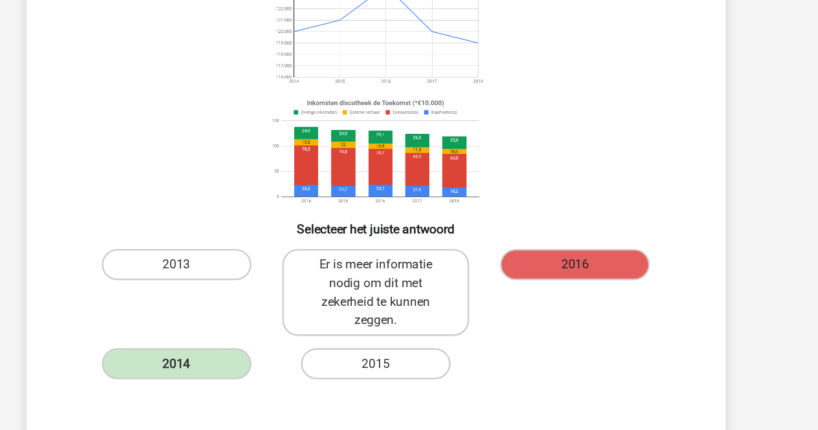
click at [557, 291] on label "2016" at bounding box center [575, 292] width 125 height 26
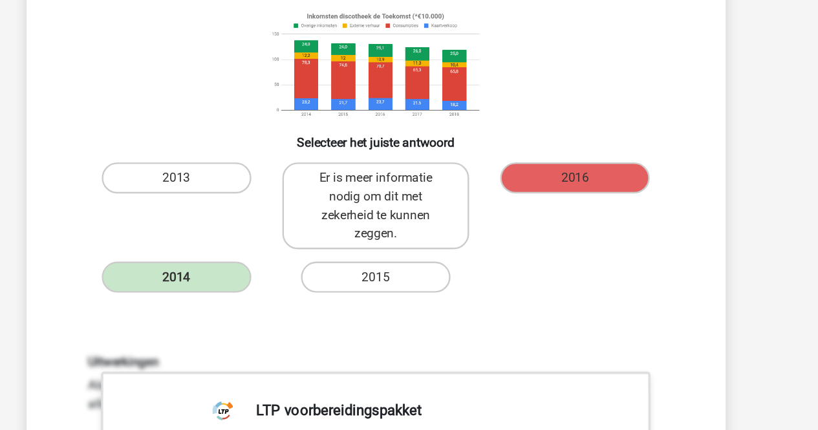
scroll to position [0, 0]
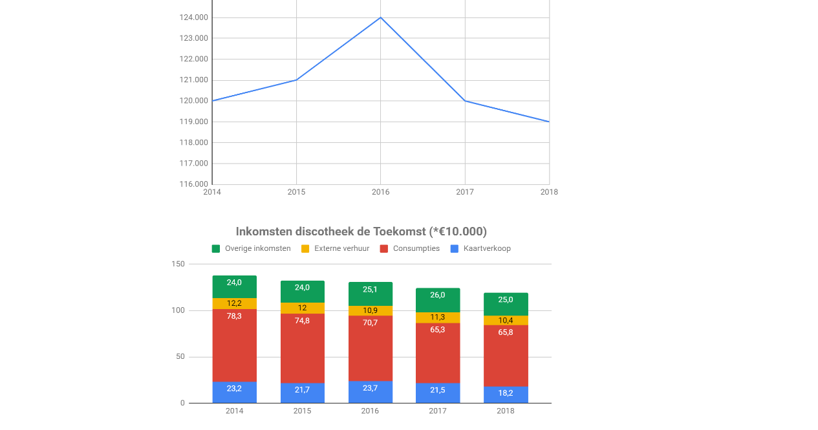
click at [294, 280] on icon at bounding box center [409, 206] width 521 height 213
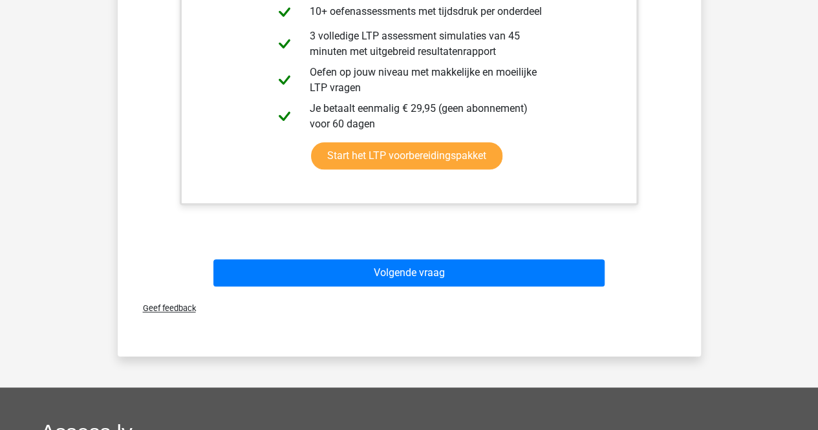
scroll to position [701, 0]
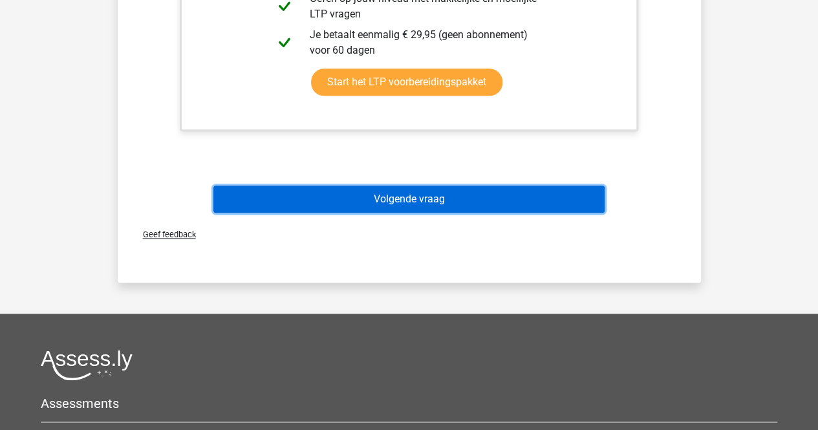
click at [480, 208] on button "Volgende vraag" at bounding box center [408, 198] width 391 height 27
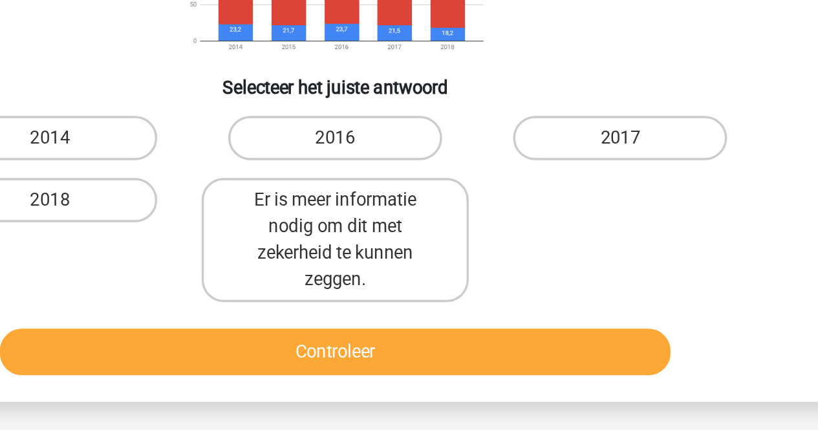
scroll to position [102, 0]
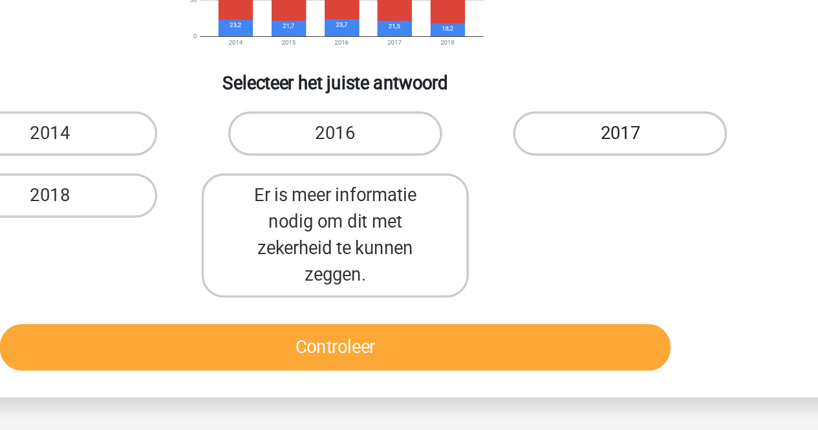
click at [618, 255] on label "2017" at bounding box center [575, 257] width 125 height 26
click at [584, 257] on input "2017" at bounding box center [579, 261] width 8 height 8
radio input "true"
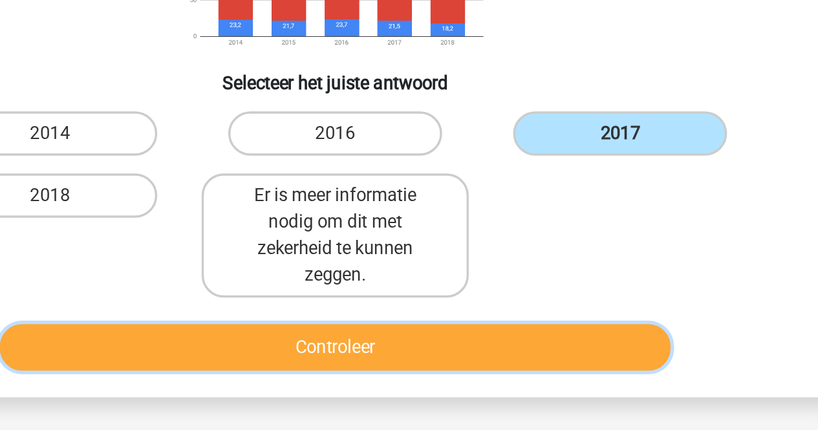
click at [545, 384] on button "Controleer" at bounding box center [408, 381] width 391 height 27
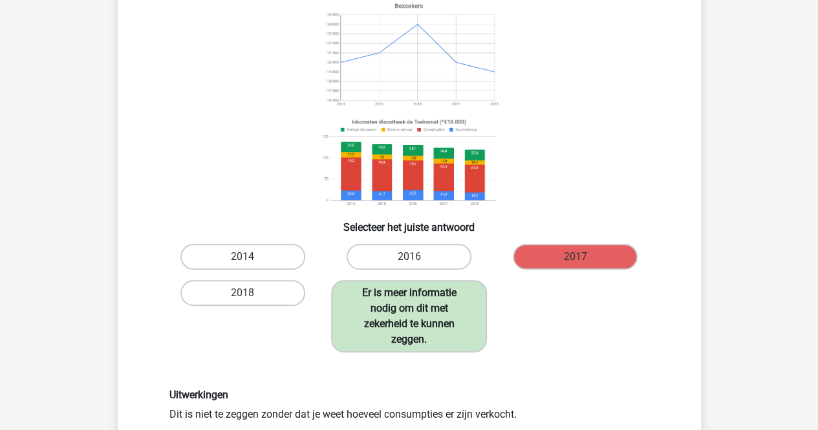
click at [387, 316] on label "Er is meer informatie nodig om dit met zekerheid te kunnen zeggen." at bounding box center [409, 316] width 156 height 72
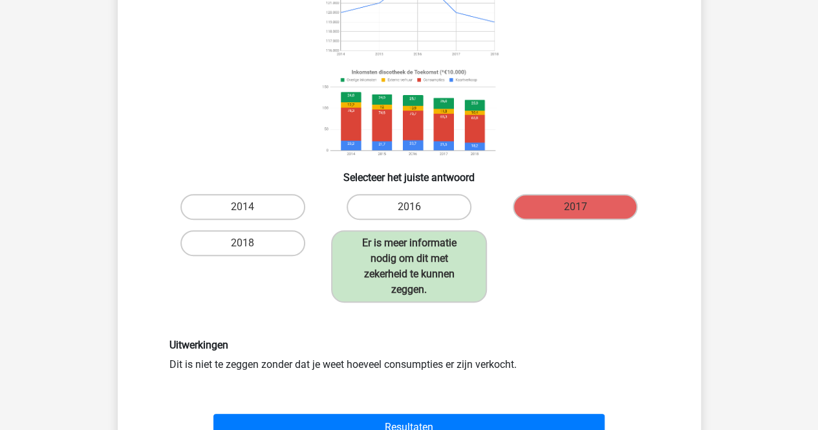
scroll to position [158, 0]
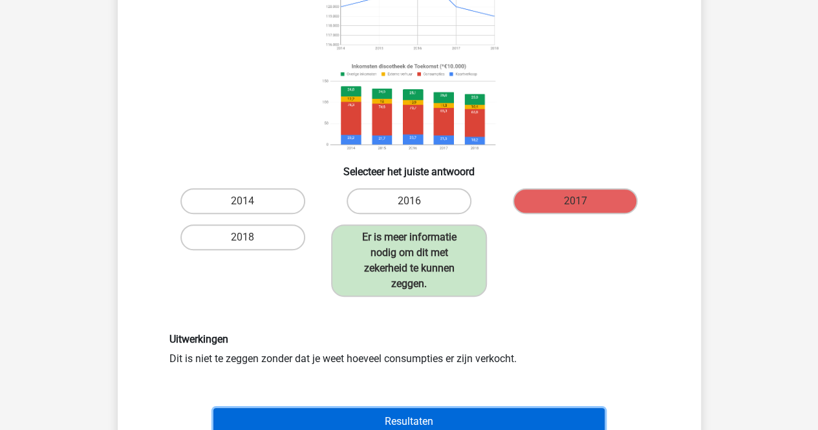
click at [468, 419] on button "Resultaten" at bounding box center [408, 421] width 391 height 27
click at [521, 415] on button "Resultaten" at bounding box center [408, 421] width 391 height 27
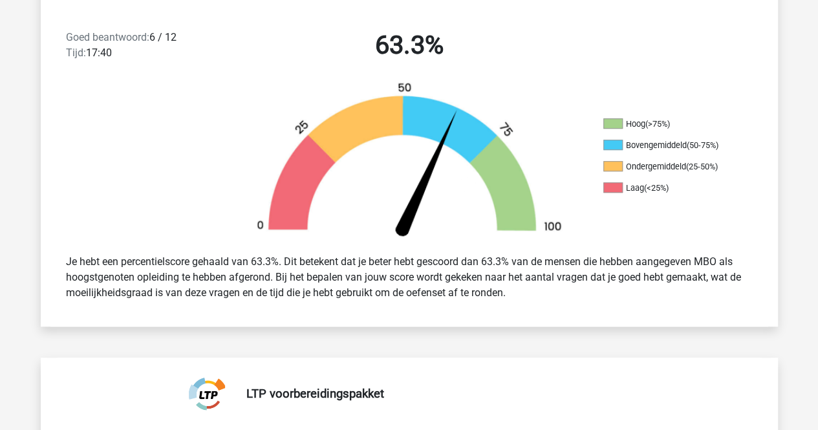
scroll to position [358, 0]
